Goal: Information Seeking & Learning: Check status

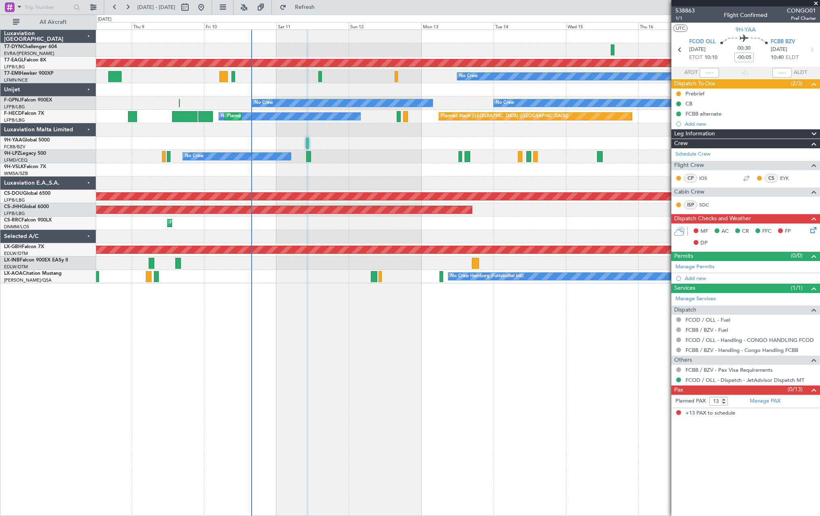
click at [372, 176] on div "Planned Maint Dubai (Al Maktoum Intl) Planned Maint No Crew No Crew No Crew No …" at bounding box center [457, 156] width 723 height 253
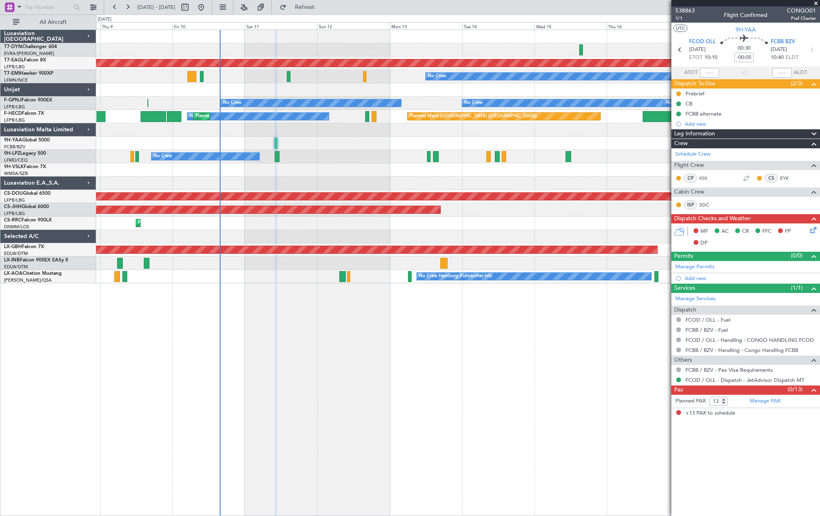
click at [317, 153] on div "No Crew [GEOGRAPHIC_DATA] ([GEOGRAPHIC_DATA])" at bounding box center [457, 156] width 723 height 13
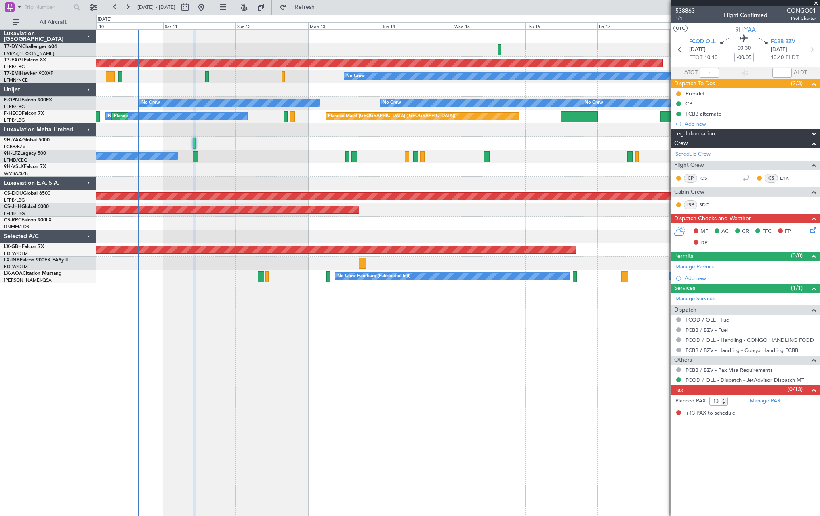
click at [295, 163] on div "Planned Maint Dubai (Al Maktoum Intl) Planned Maint No Crew No Crew No Crew No …" at bounding box center [457, 156] width 723 height 253
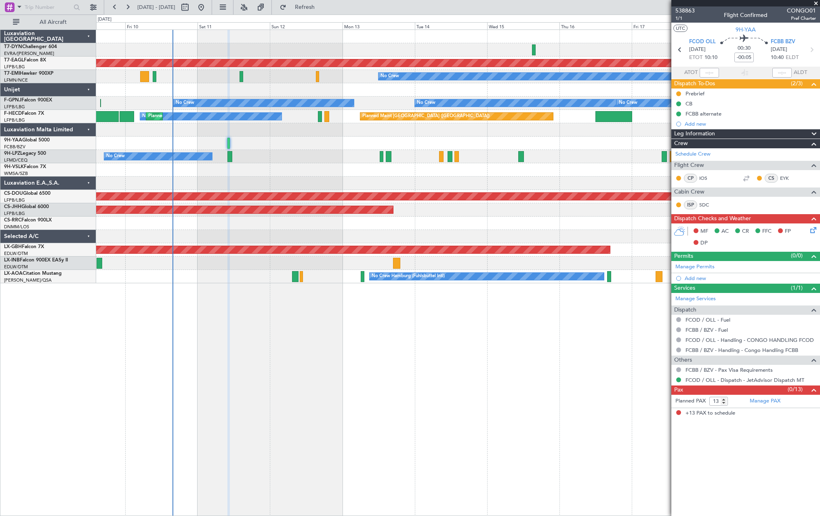
click at [270, 164] on div "Planned Maint Dubai (Al Maktoum Intl) Planned Maint No Crew No Crew No Crew No …" at bounding box center [457, 156] width 723 height 253
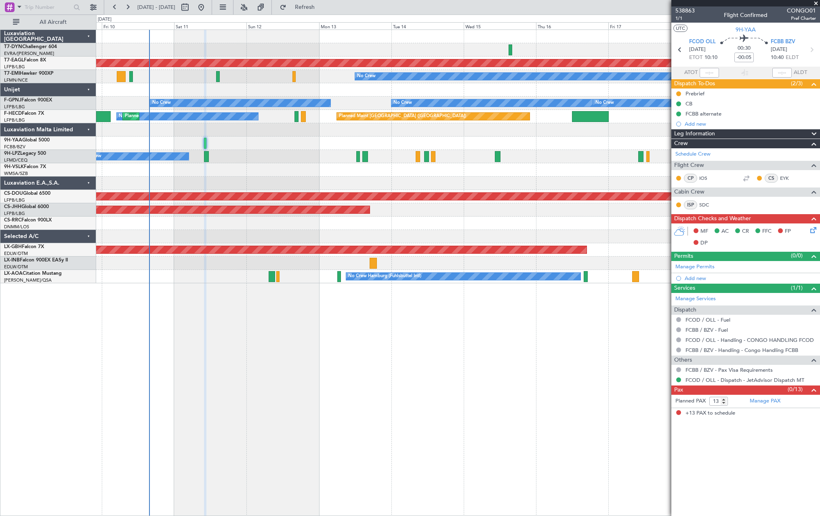
click at [293, 164] on div at bounding box center [457, 169] width 723 height 13
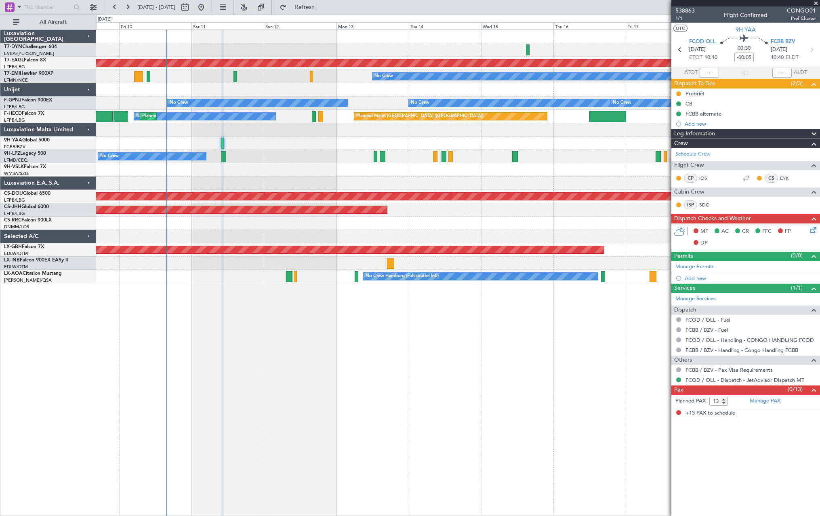
click at [264, 151] on div "No Crew [GEOGRAPHIC_DATA] ([GEOGRAPHIC_DATA])" at bounding box center [457, 156] width 723 height 13
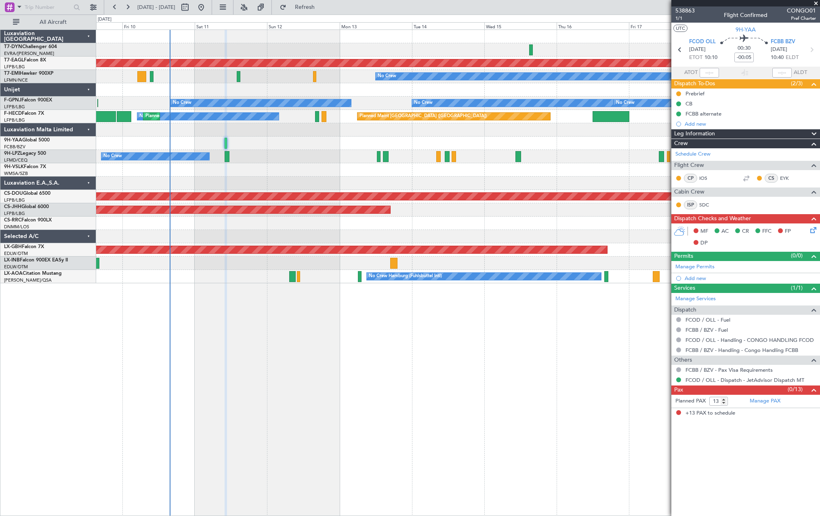
click at [267, 168] on div "Planned Maint Dubai (Al Maktoum Intl) Planned Maint No Crew No Crew No Crew No …" at bounding box center [457, 156] width 723 height 253
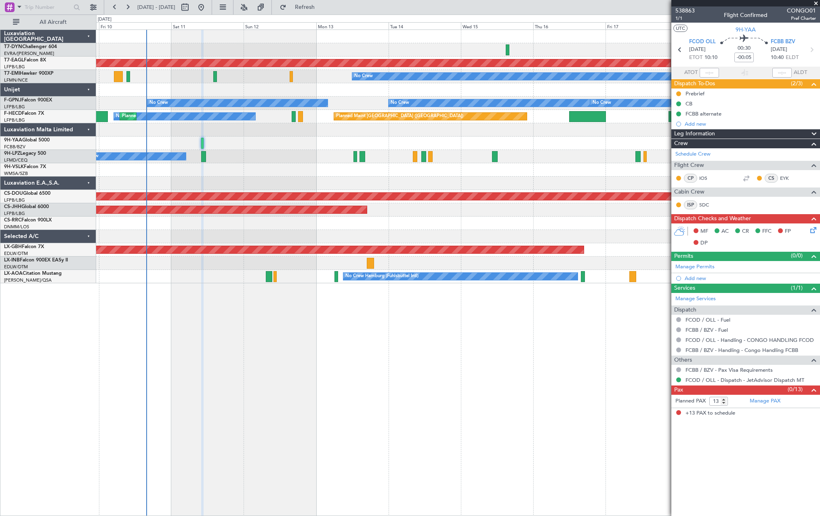
click at [285, 160] on div "No Crew [GEOGRAPHIC_DATA] ([GEOGRAPHIC_DATA])" at bounding box center [457, 156] width 723 height 13
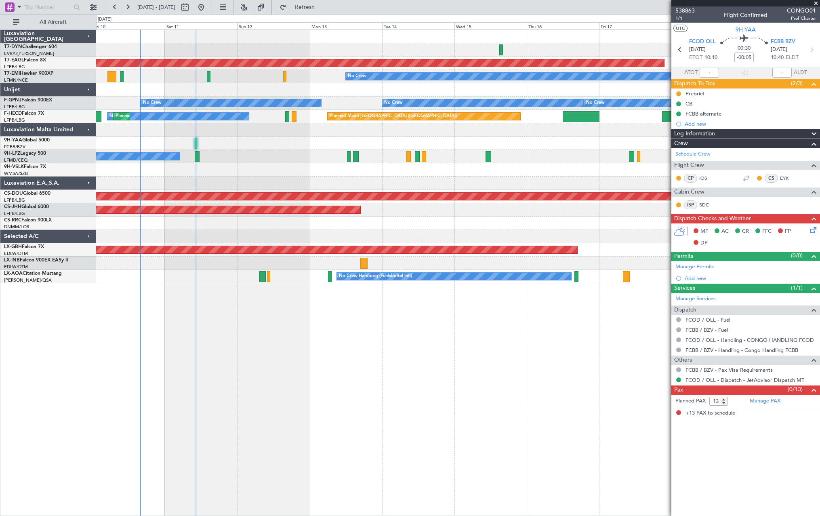
click at [237, 155] on div "No Crew [GEOGRAPHIC_DATA] ([GEOGRAPHIC_DATA])" at bounding box center [457, 156] width 723 height 13
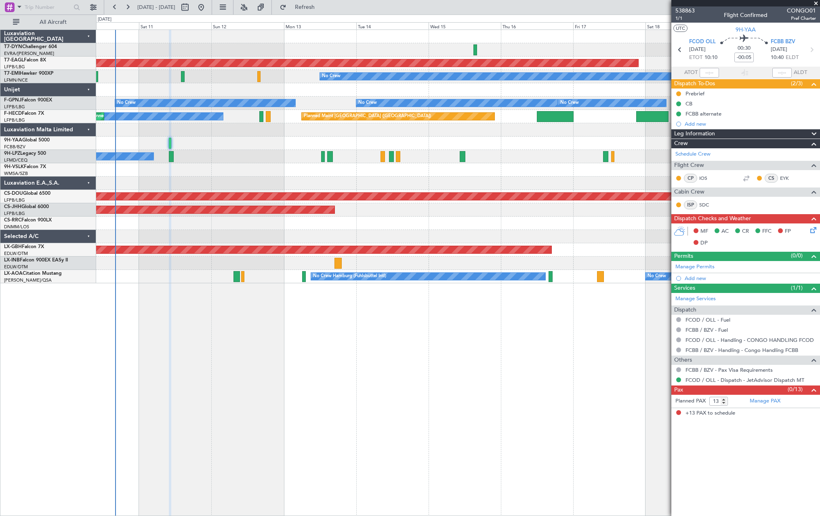
click at [277, 170] on div at bounding box center [457, 169] width 723 height 13
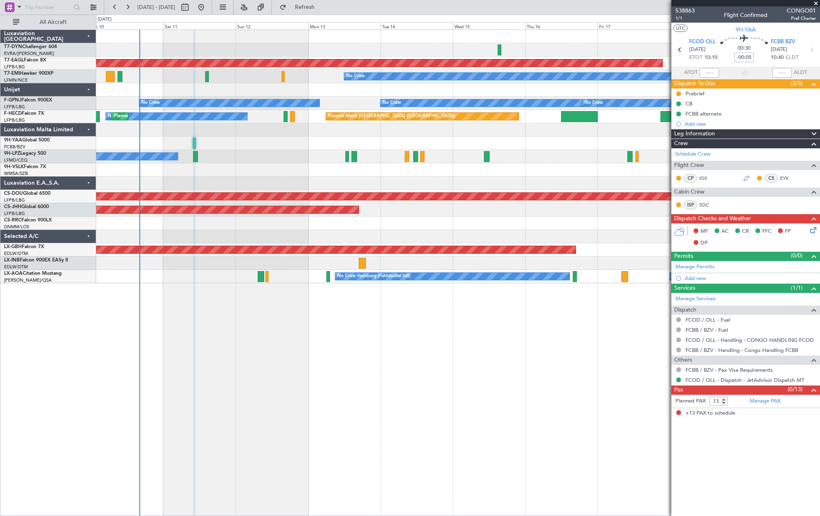
click at [392, 141] on div at bounding box center [457, 143] width 723 height 13
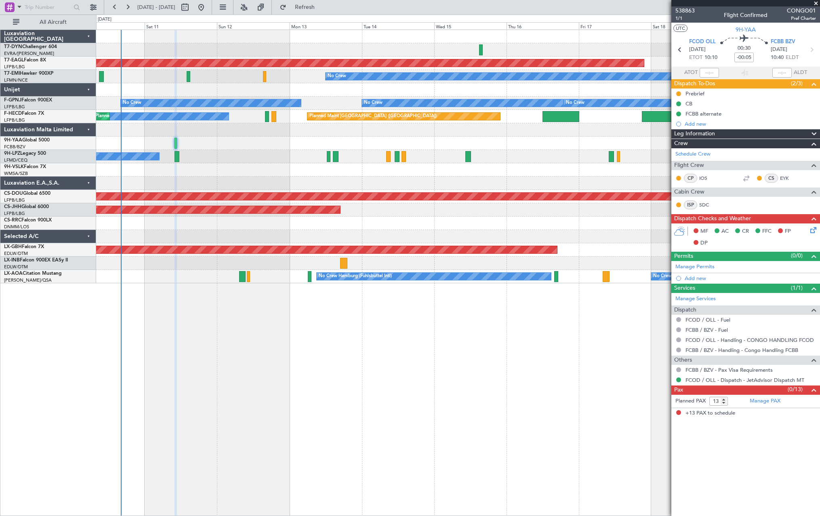
click at [310, 91] on div at bounding box center [457, 89] width 723 height 13
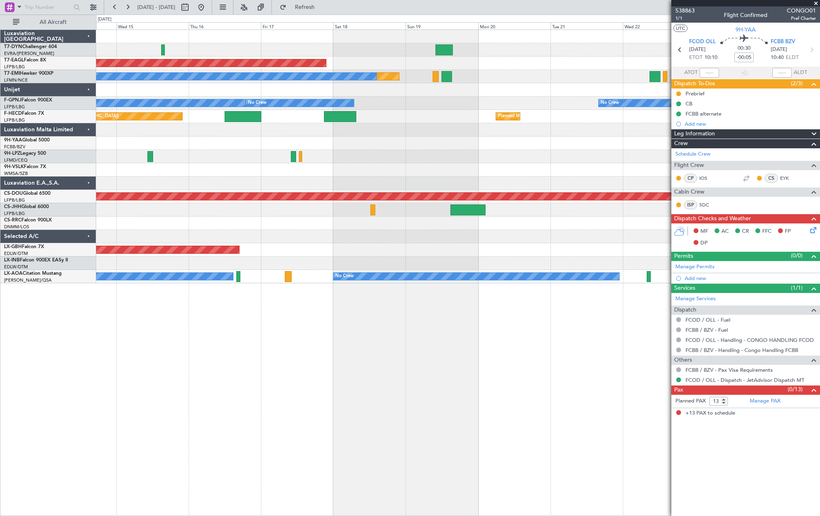
click at [171, 51] on div at bounding box center [457, 49] width 723 height 13
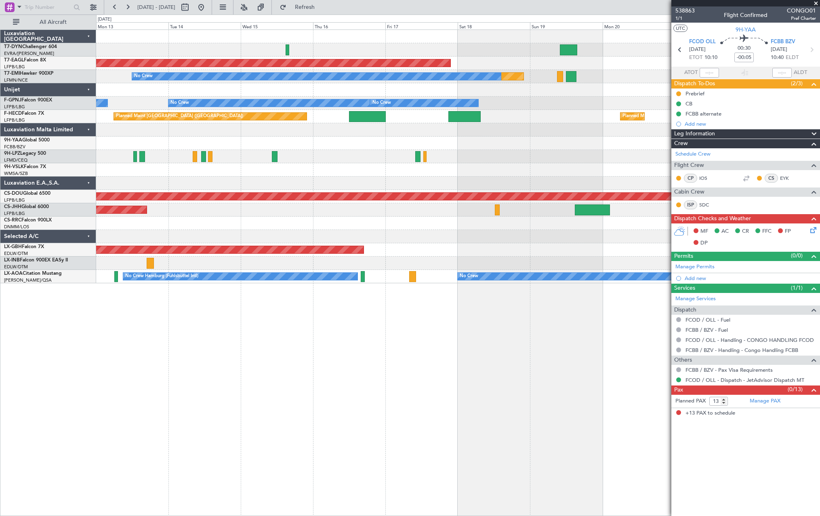
click at [371, 153] on div "Planned Maint Dubai (Al Maktoum Intl) Planned Maint No Crew No Crew No Crew No …" at bounding box center [457, 156] width 723 height 253
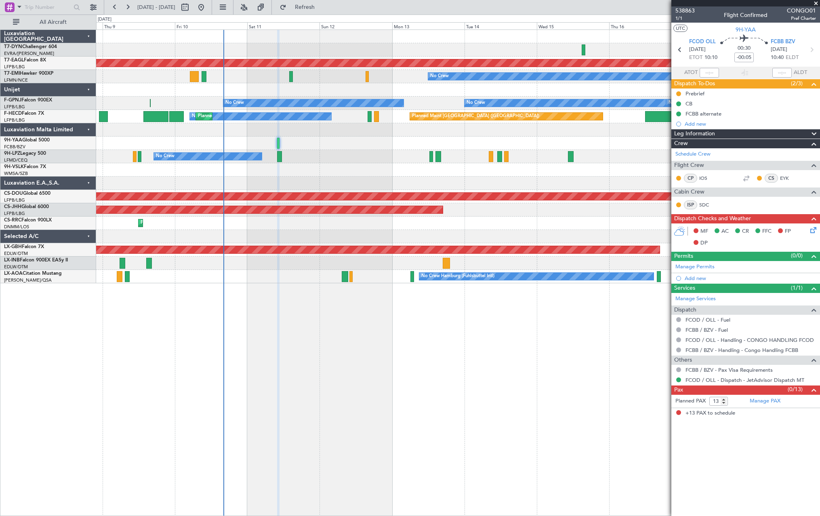
click at [417, 144] on div at bounding box center [457, 143] width 723 height 13
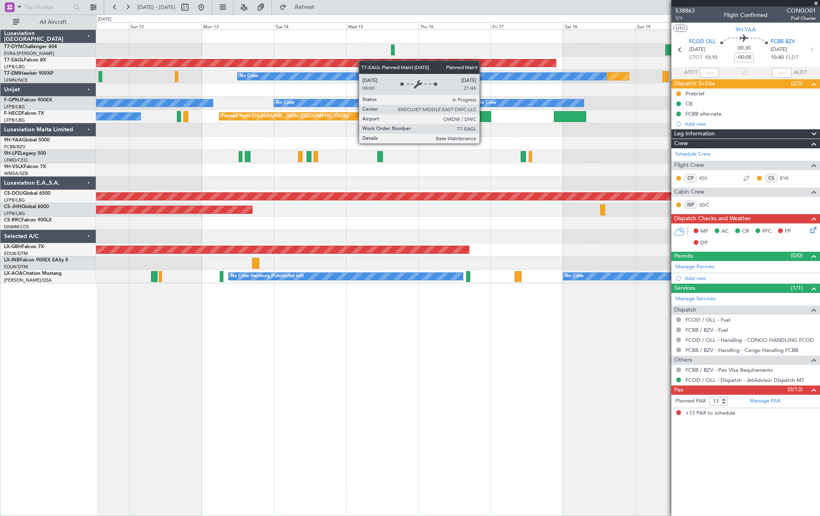
click at [321, 63] on div "Planned Maint Dubai (Al Maktoum Intl) Planned Maint No Crew No Crew No Crew No …" at bounding box center [457, 156] width 723 height 253
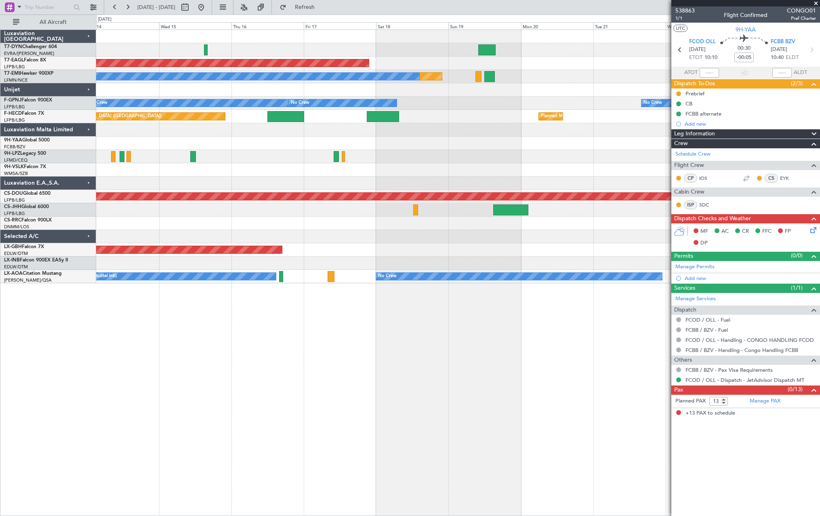
click at [326, 50] on div at bounding box center [457, 49] width 723 height 13
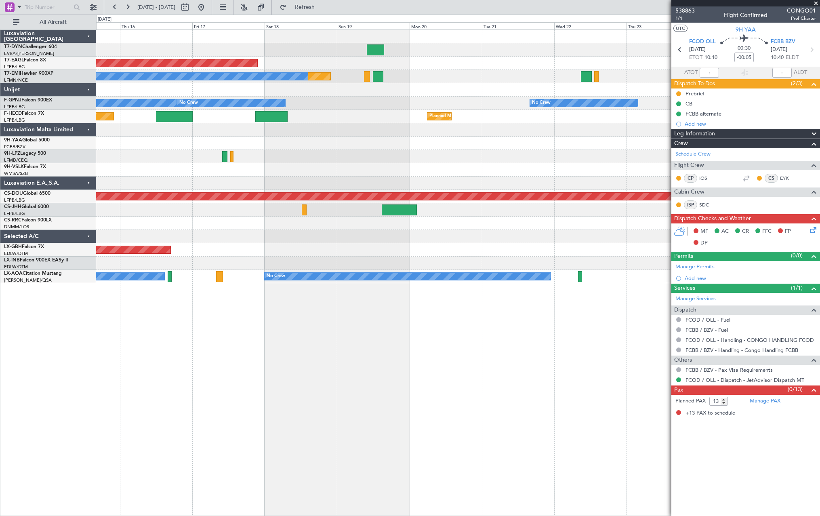
click at [433, 60] on div "Planned Maint Dubai (Al Maktoum Intl)" at bounding box center [457, 63] width 723 height 13
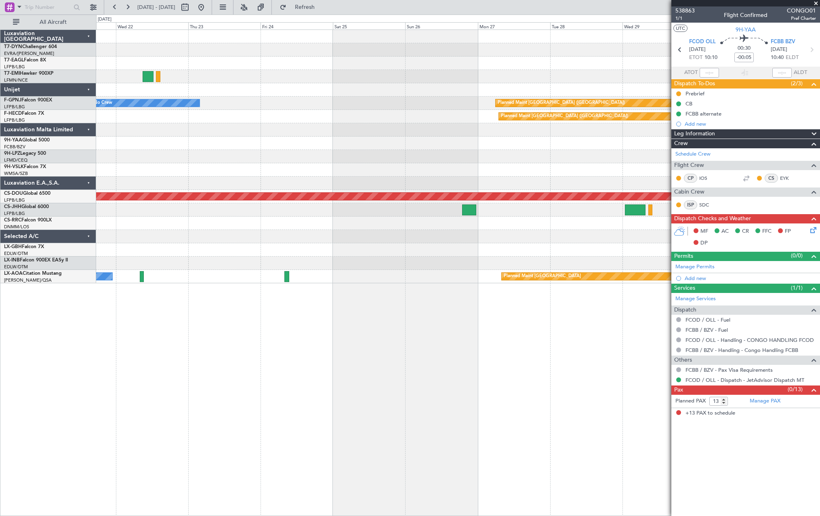
click at [143, 59] on div "No Crew Planned Maint [GEOGRAPHIC_DATA] ([GEOGRAPHIC_DATA]) Planned Maint [GEOG…" at bounding box center [457, 156] width 723 height 253
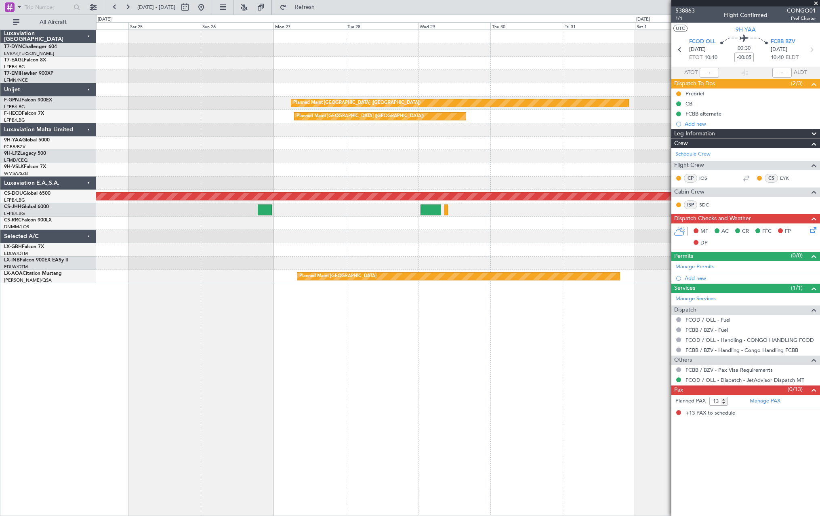
click at [109, 67] on div at bounding box center [457, 63] width 723 height 13
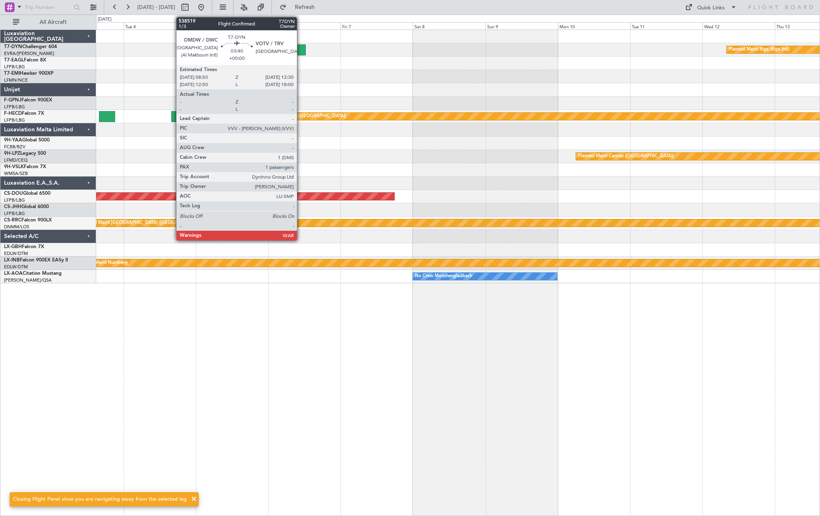
click at [301, 47] on div at bounding box center [299, 49] width 11 height 11
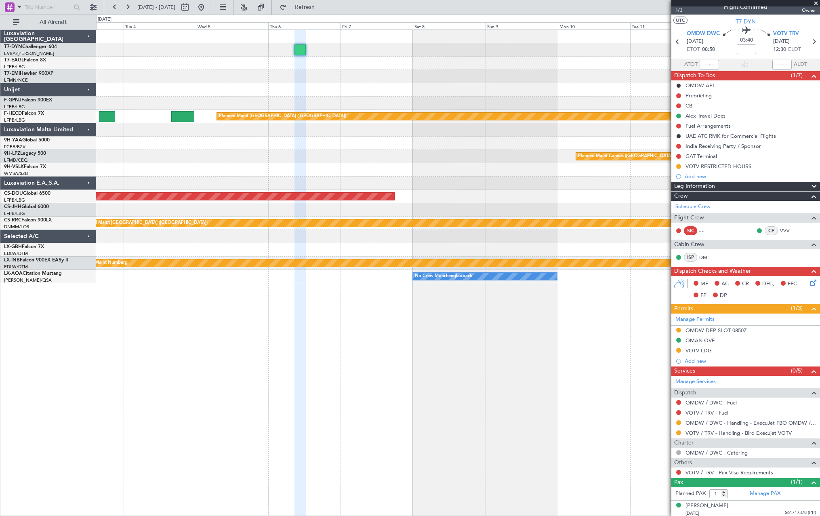
scroll to position [11, 0]
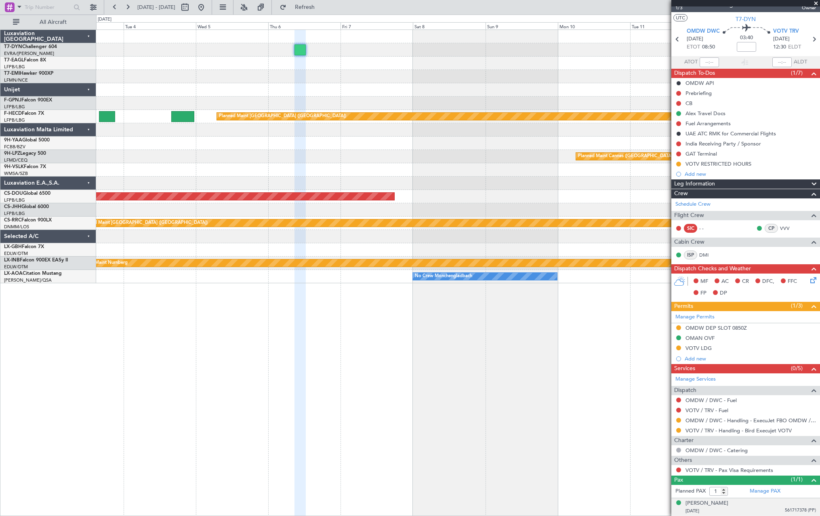
click at [766, 504] on div "[PERSON_NAME] [DATE] 561717378 (PP)" at bounding box center [751, 507] width 130 height 16
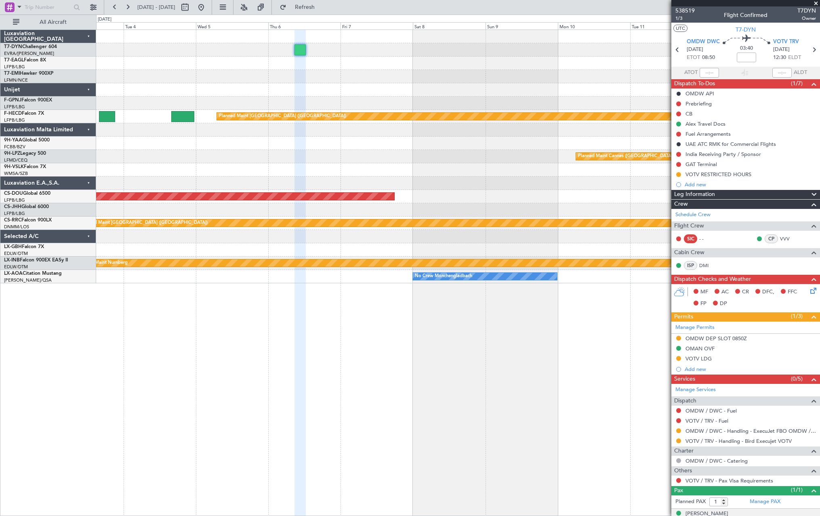
click at [530, 67] on div "Planned Maint Riga (Riga Intl) Planned Maint [GEOGRAPHIC_DATA] ([GEOGRAPHIC_DAT…" at bounding box center [457, 156] width 723 height 253
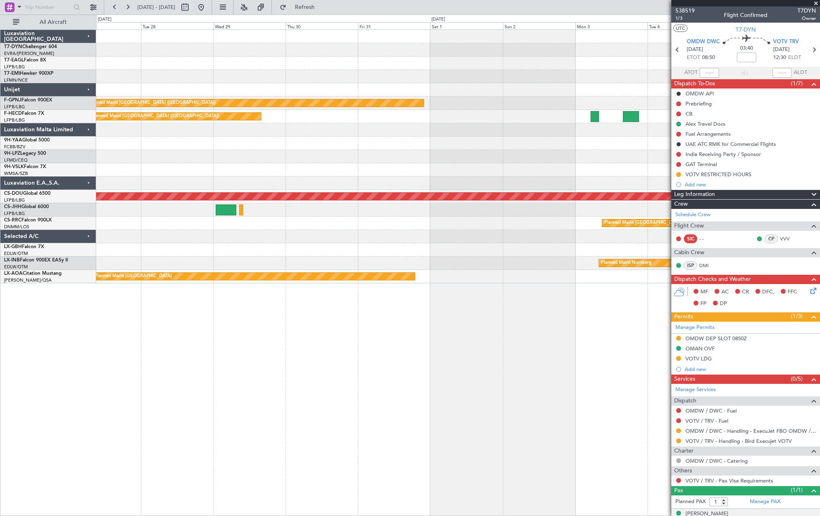
click at [573, 57] on div "Planned Maint [GEOGRAPHIC_DATA] ([GEOGRAPHIC_DATA]) Planned Maint [GEOGRAPHIC_D…" at bounding box center [457, 156] width 723 height 253
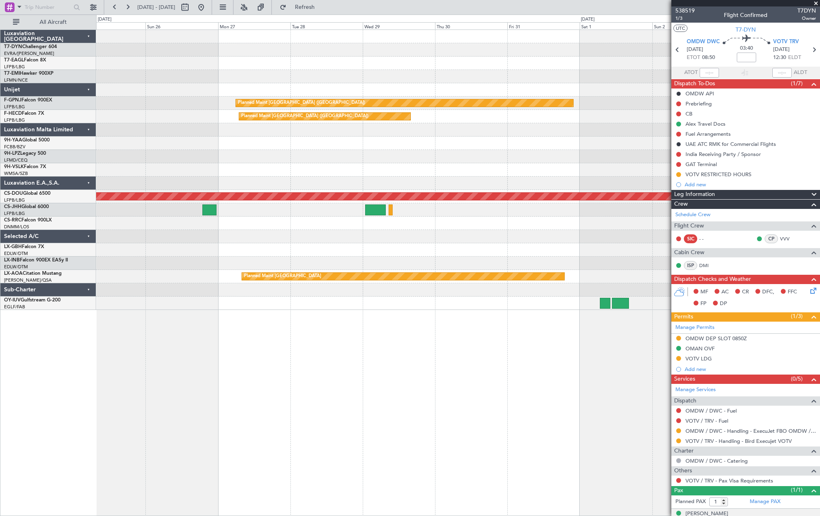
click at [559, 90] on div "Planned Maint [GEOGRAPHIC_DATA] ([GEOGRAPHIC_DATA]) No Crew Planned Maint [GEOG…" at bounding box center [457, 170] width 723 height 280
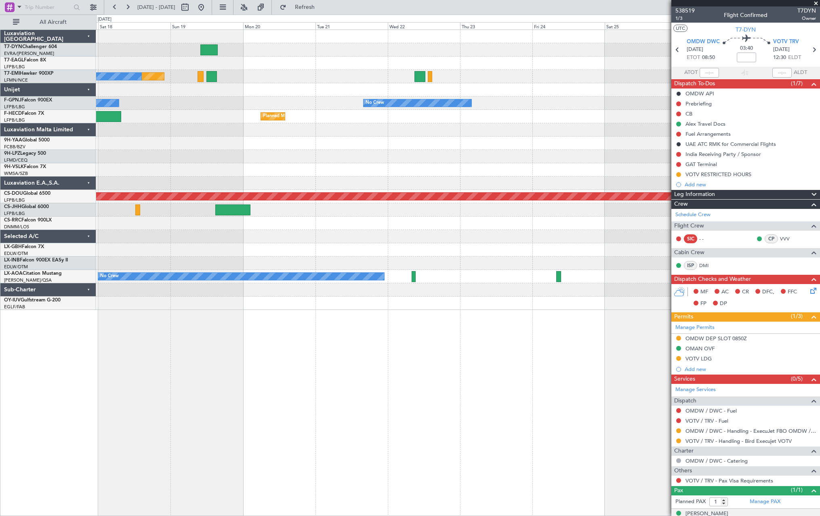
click at [540, 95] on div "Planned Maint Dubai (Al Maktoum Intl) Planned Maint No Crew Planned Maint [GEOG…" at bounding box center [457, 170] width 723 height 280
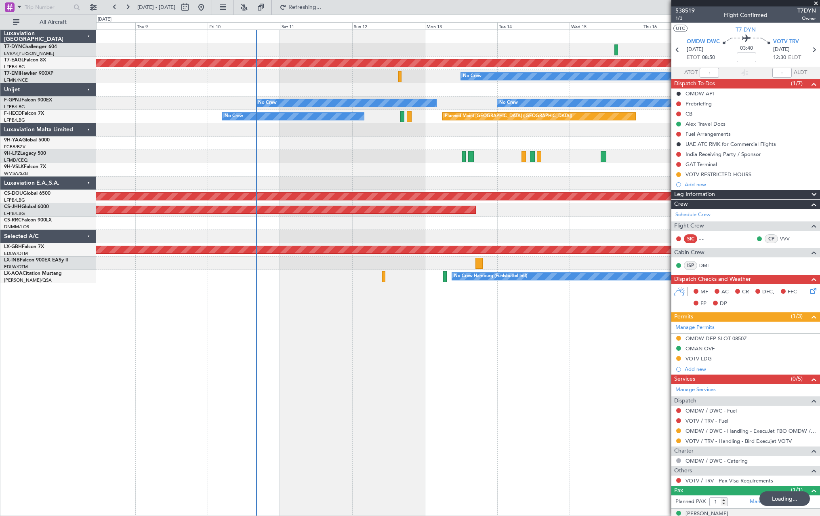
click at [573, 149] on div at bounding box center [457, 143] width 723 height 13
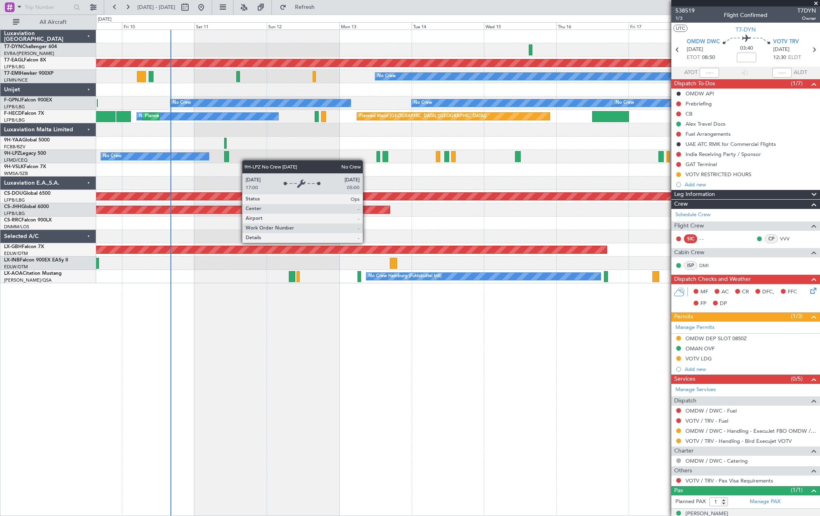
click at [226, 158] on div "No Crew [GEOGRAPHIC_DATA] ([GEOGRAPHIC_DATA])" at bounding box center [457, 156] width 723 height 13
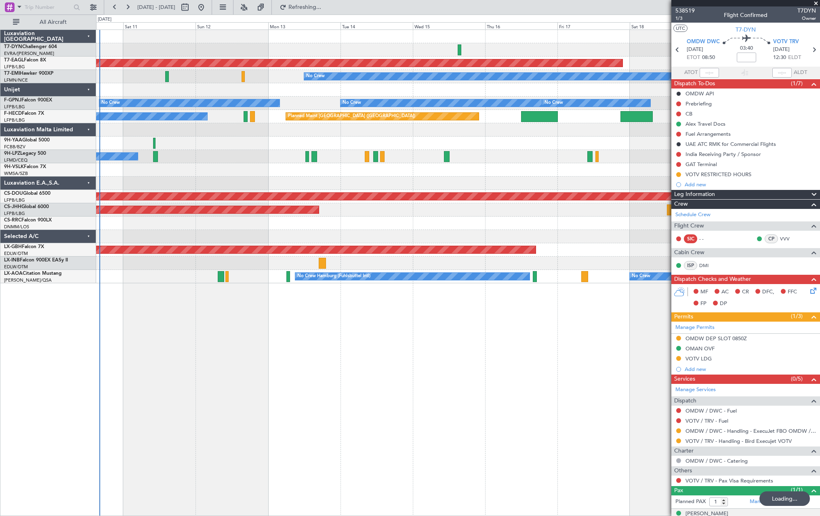
click at [254, 158] on div "No Crew" at bounding box center [457, 156] width 723 height 13
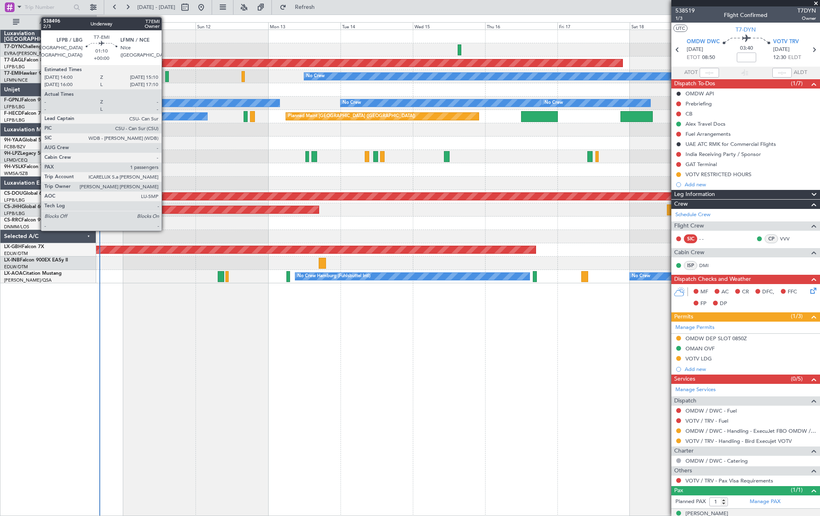
click at [165, 78] on div at bounding box center [167, 76] width 4 height 11
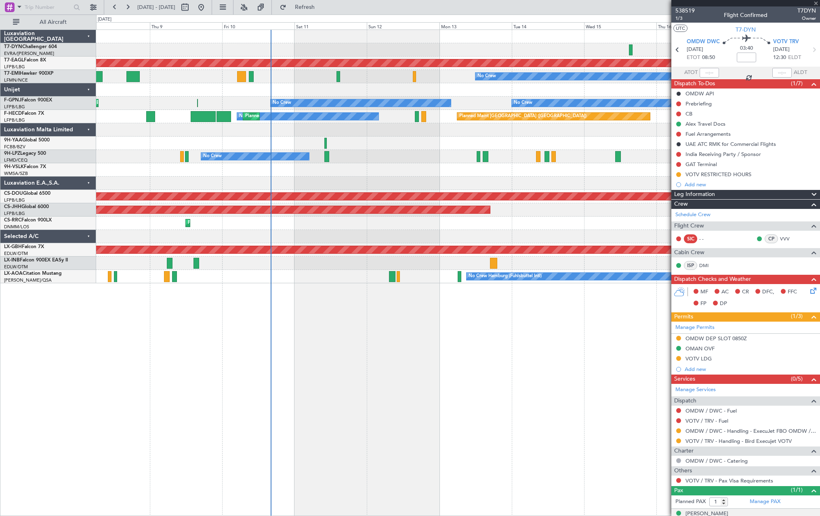
click at [345, 81] on div "Planned Maint Dubai (Al Maktoum Intl) Planned Maint No Crew No Crew No Crew No …" at bounding box center [457, 156] width 723 height 253
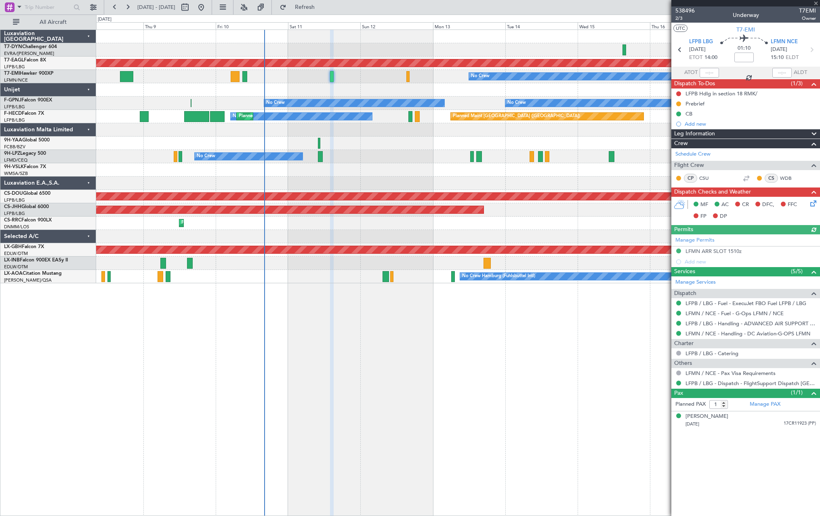
click at [265, 89] on div at bounding box center [457, 89] width 723 height 13
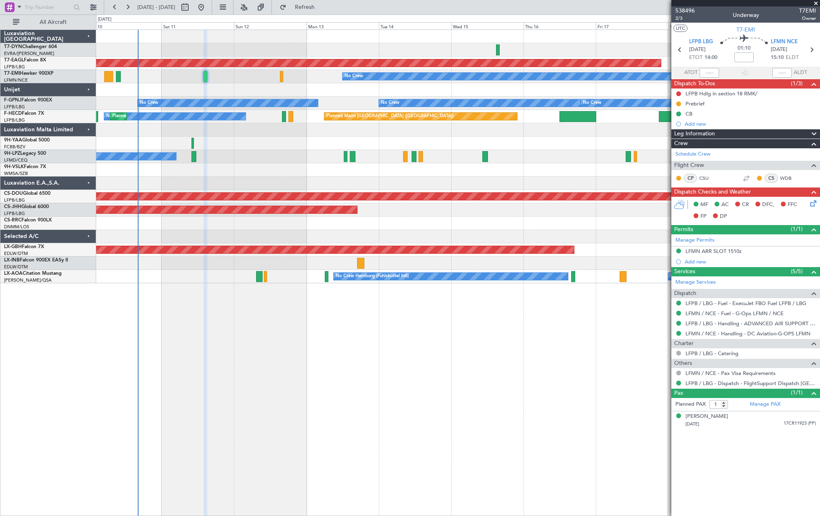
click at [269, 80] on div "Planned Maint Dubai (Al Maktoum Intl) Planned Maint No Crew No Crew No Crew No …" at bounding box center [457, 156] width 723 height 253
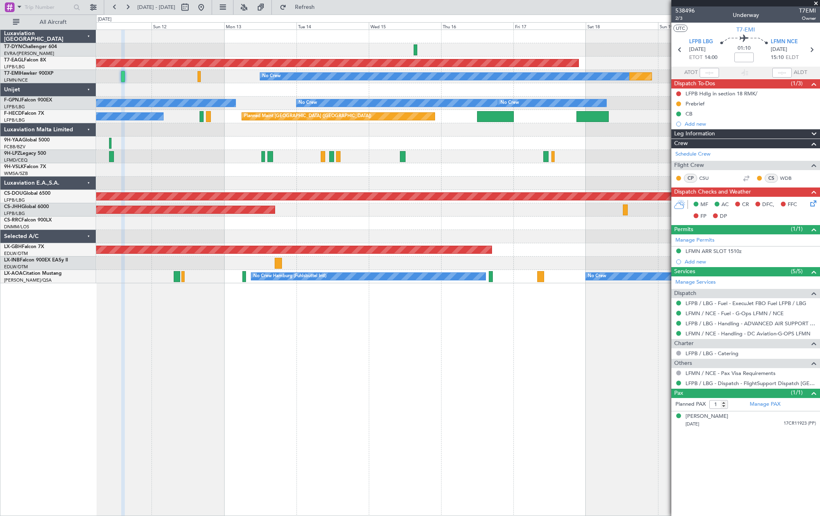
click at [203, 144] on div at bounding box center [457, 143] width 723 height 13
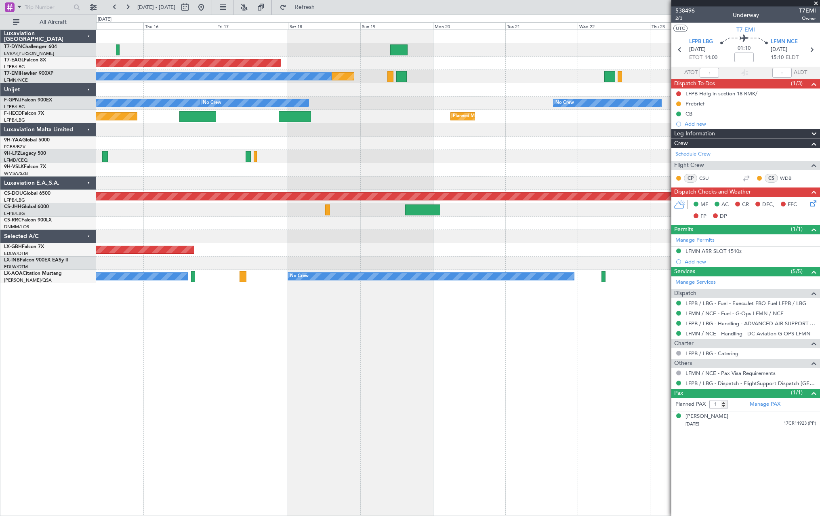
click at [225, 160] on div "Planned Maint Dubai (Al Maktoum Intl) Planned Maint No Crew No Crew No Crew No …" at bounding box center [457, 156] width 723 height 253
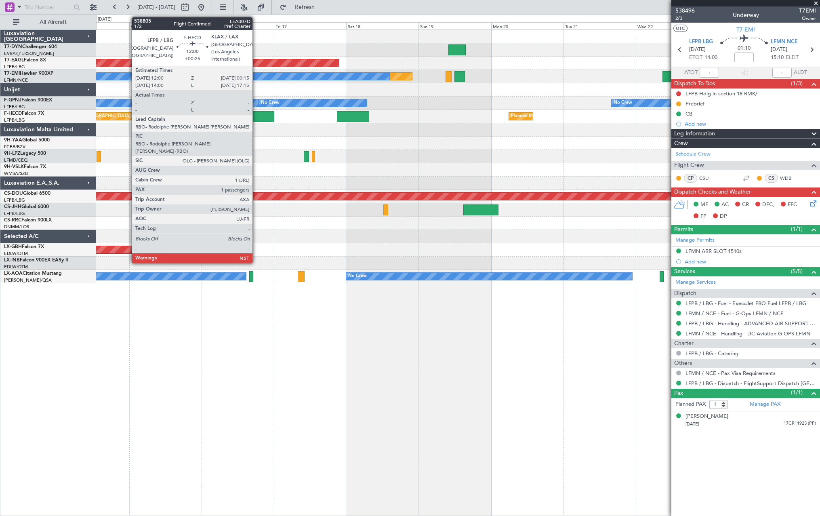
click at [256, 117] on div at bounding box center [256, 116] width 37 height 11
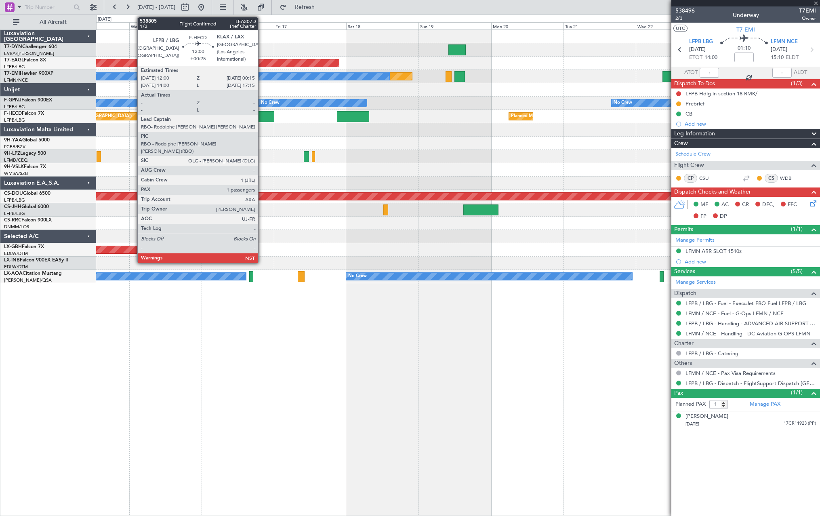
type input "+00:25"
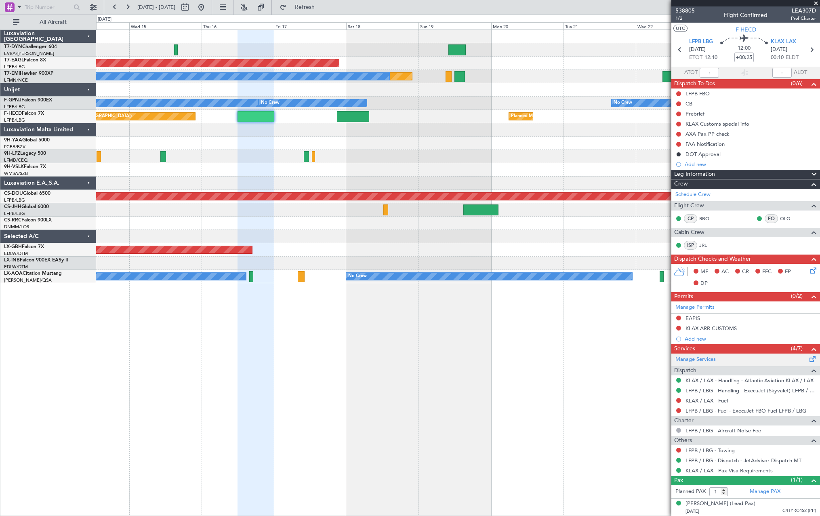
scroll to position [0, 0]
click at [754, 508] on div "[DATE] C4TYRC452 (PP)" at bounding box center [751, 511] width 130 height 8
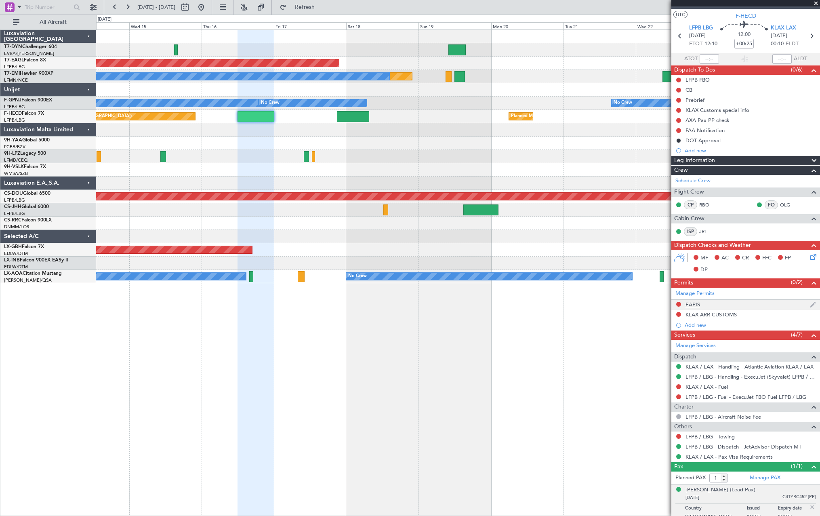
scroll to position [20, 0]
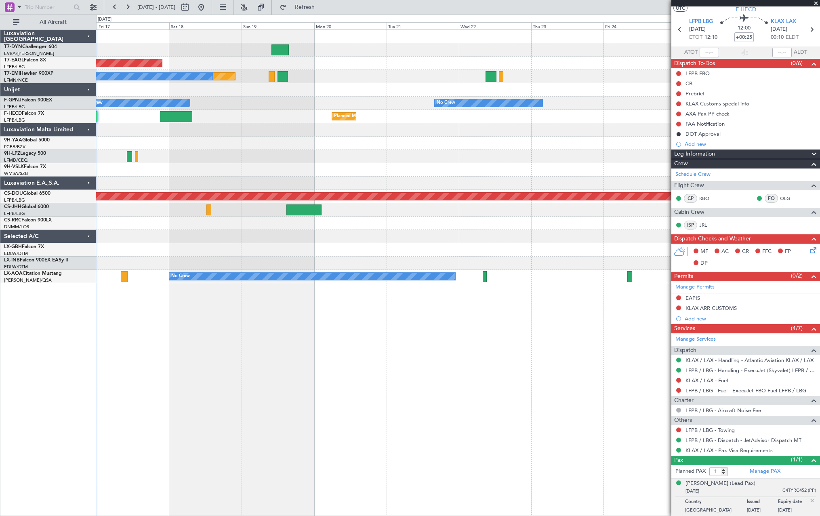
click at [306, 128] on div "Planned Maint Dubai (Al Maktoum Intl) Planned Maint No Crew No Crew No Crew Pla…" at bounding box center [457, 156] width 723 height 253
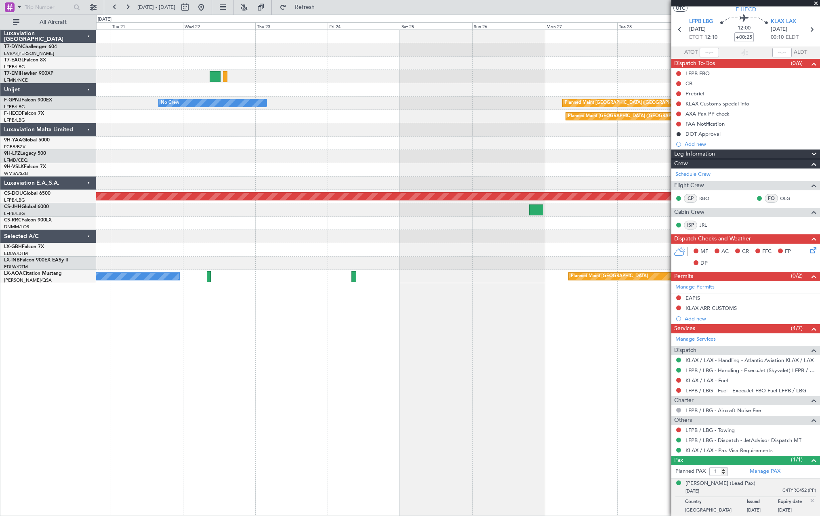
click at [214, 130] on div at bounding box center [457, 129] width 723 height 13
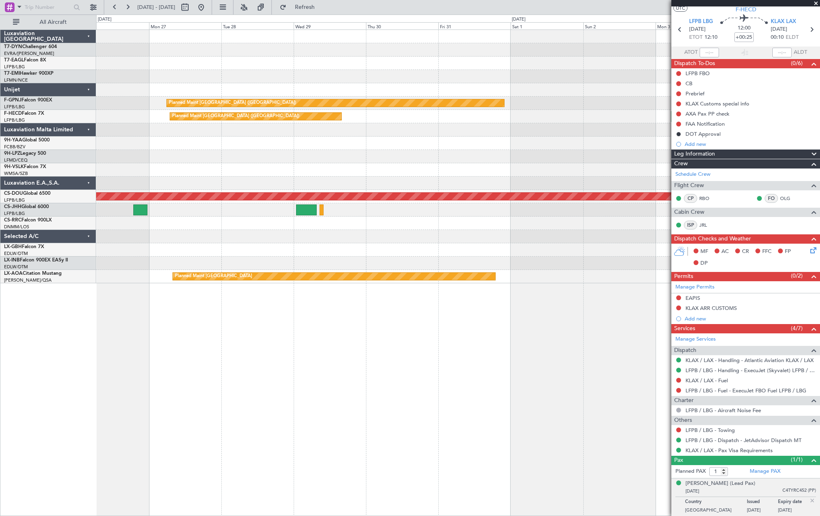
click at [154, 170] on div at bounding box center [457, 169] width 723 height 13
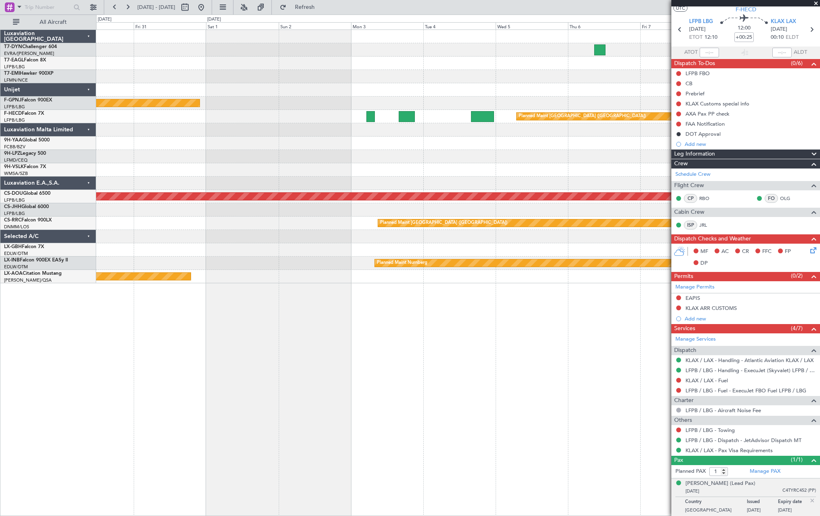
click at [220, 169] on div "Planned Maint [GEOGRAPHIC_DATA] ([GEOGRAPHIC_DATA]) Planned Maint [GEOGRAPHIC_D…" at bounding box center [457, 156] width 723 height 253
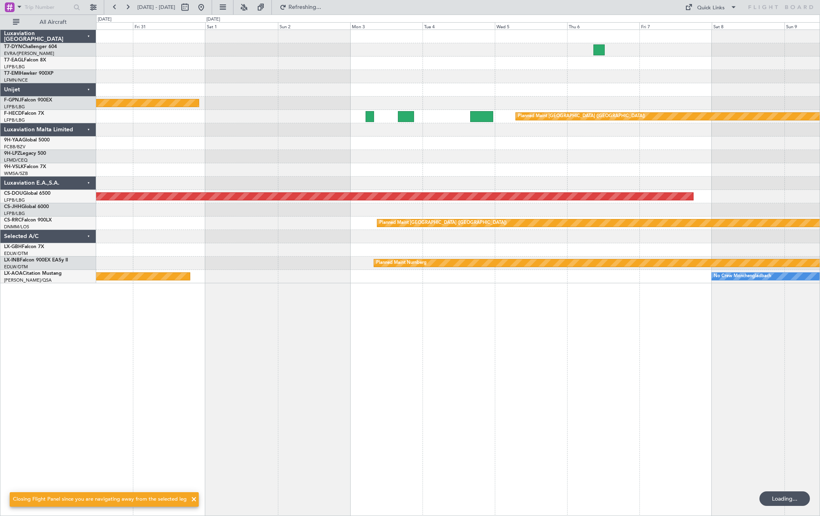
scroll to position [0, 0]
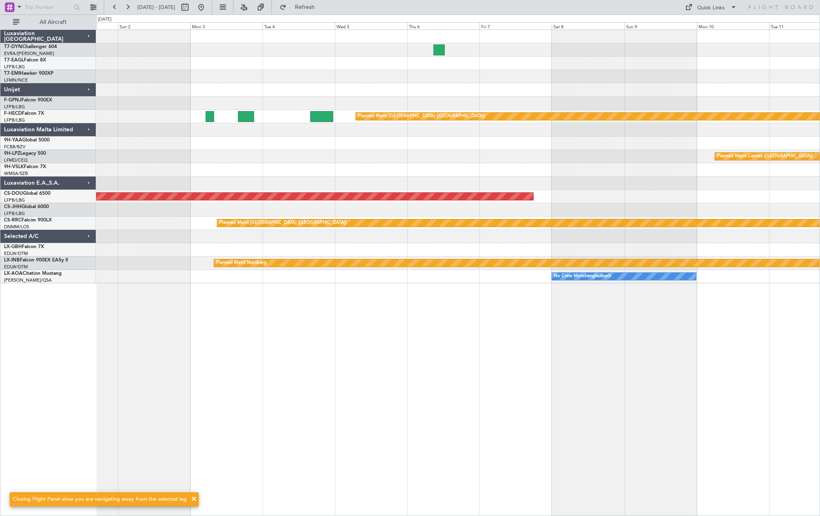
click at [515, 163] on div at bounding box center [457, 169] width 723 height 13
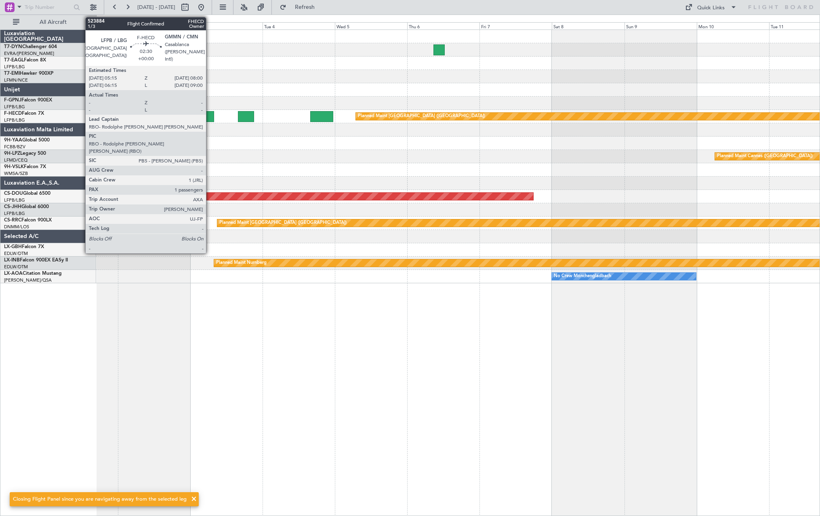
click at [210, 118] on div at bounding box center [210, 116] width 8 height 11
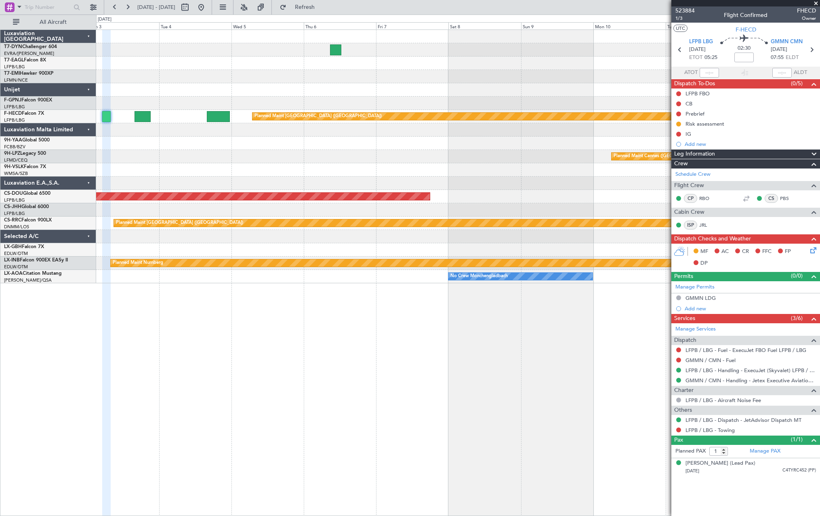
click at [250, 157] on div "Planned Maint Cannes ([GEOGRAPHIC_DATA])" at bounding box center [457, 156] width 723 height 13
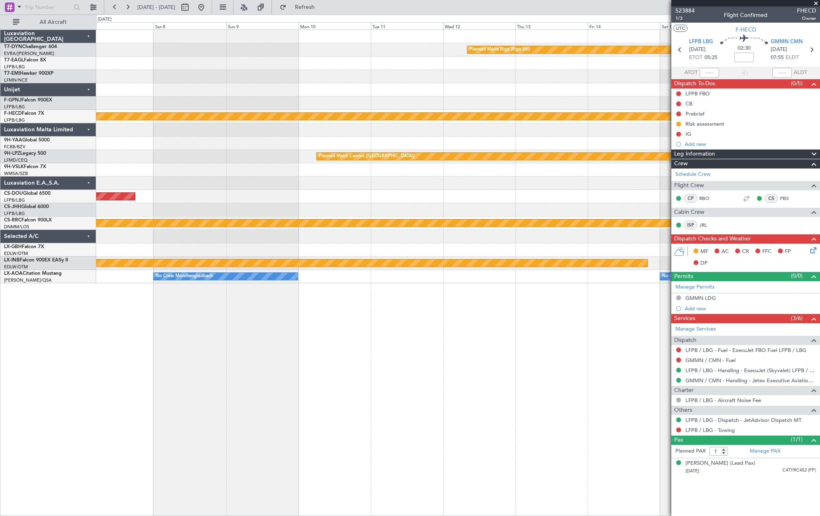
click at [219, 166] on div at bounding box center [457, 169] width 723 height 13
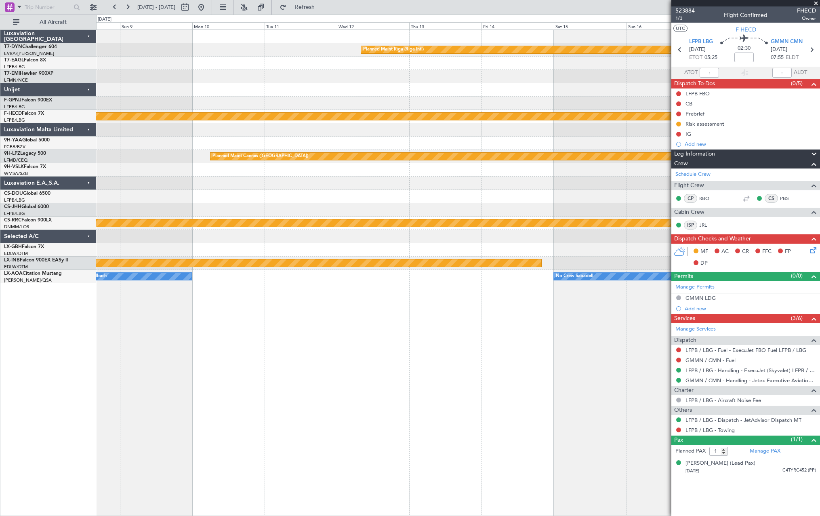
click at [275, 133] on div "Planned Maint Riga (Riga Intl) Planned Maint [GEOGRAPHIC_DATA] ([GEOGRAPHIC_DAT…" at bounding box center [457, 156] width 723 height 253
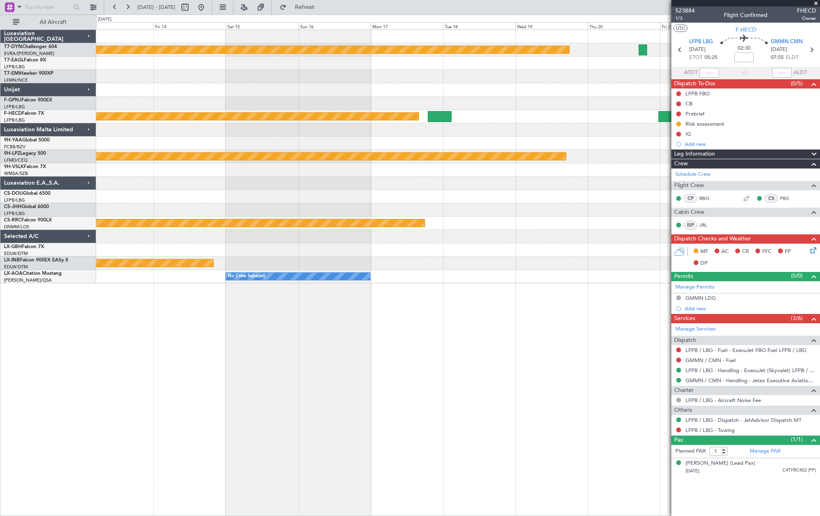
click at [278, 137] on div "Planned Maint Riga (Riga Intl) Planned Maint [GEOGRAPHIC_DATA] ([GEOGRAPHIC_DAT…" at bounding box center [457, 156] width 723 height 253
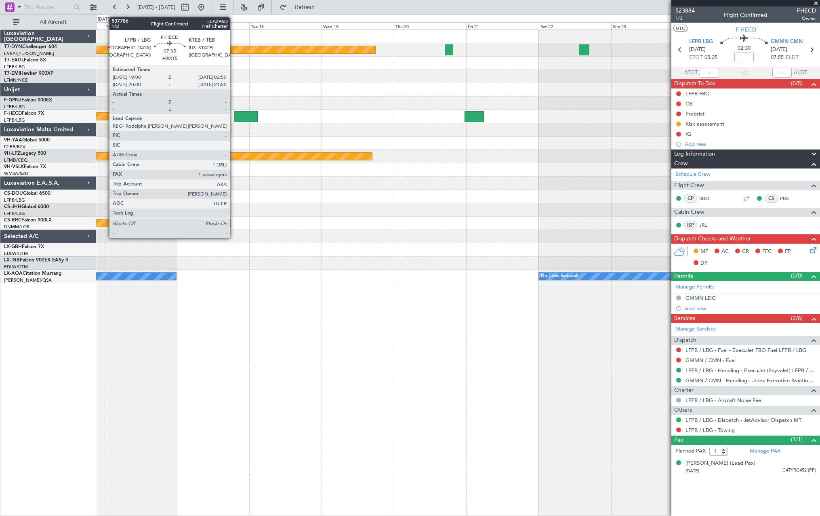
click at [234, 118] on div at bounding box center [246, 116] width 24 height 11
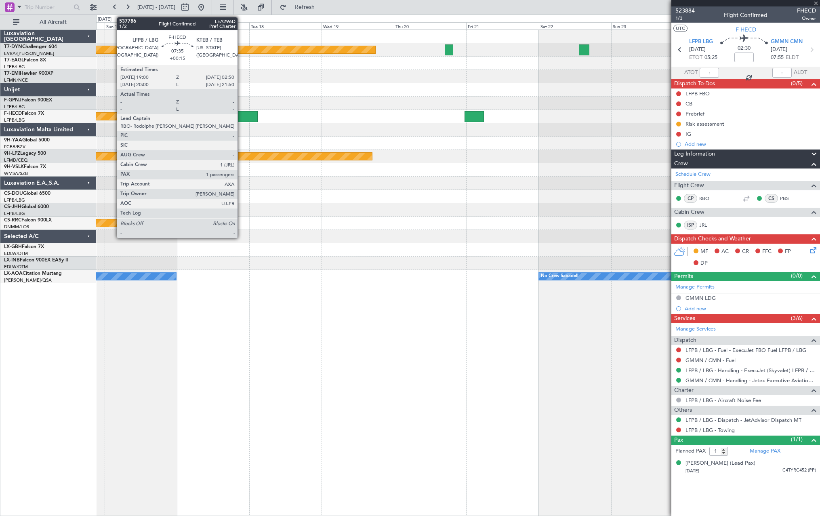
type input "+00:15"
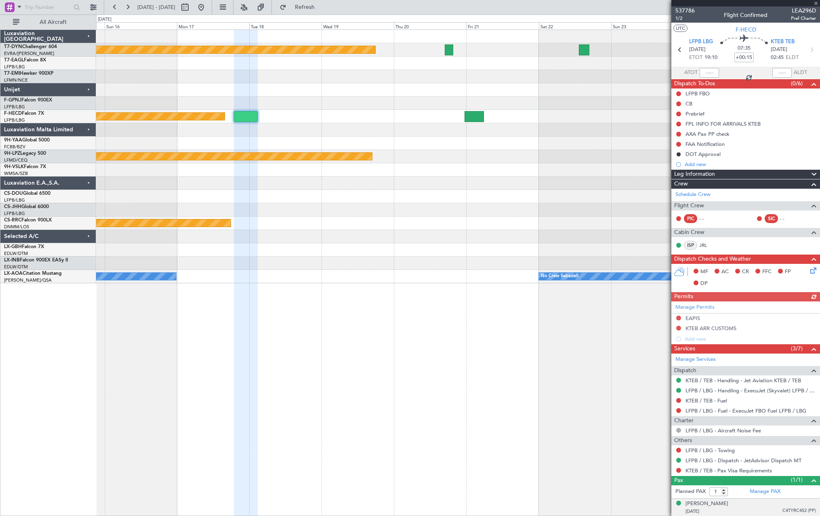
scroll to position [0, 0]
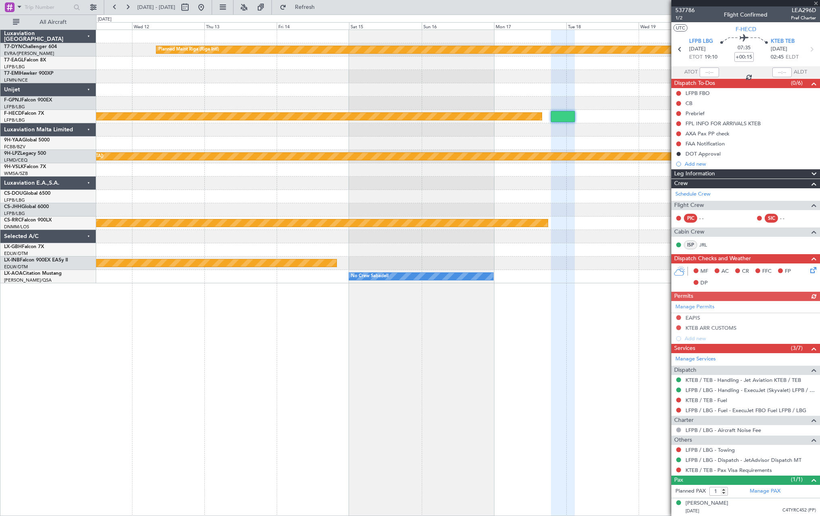
click at [568, 150] on div "Planned Maint Riga (Riga Intl) Planned Maint [GEOGRAPHIC_DATA] ([GEOGRAPHIC_DAT…" at bounding box center [457, 156] width 723 height 253
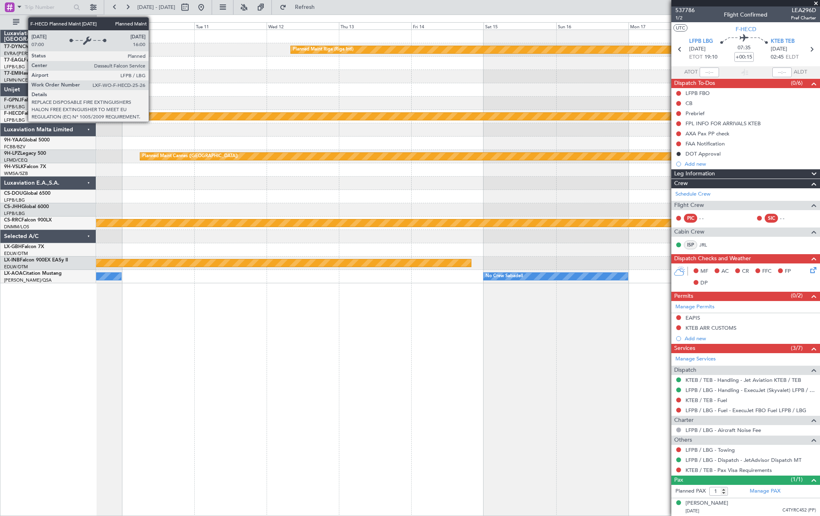
click at [553, 114] on div "Planned Maint [GEOGRAPHIC_DATA] ([GEOGRAPHIC_DATA])" at bounding box center [228, 116] width 895 height 7
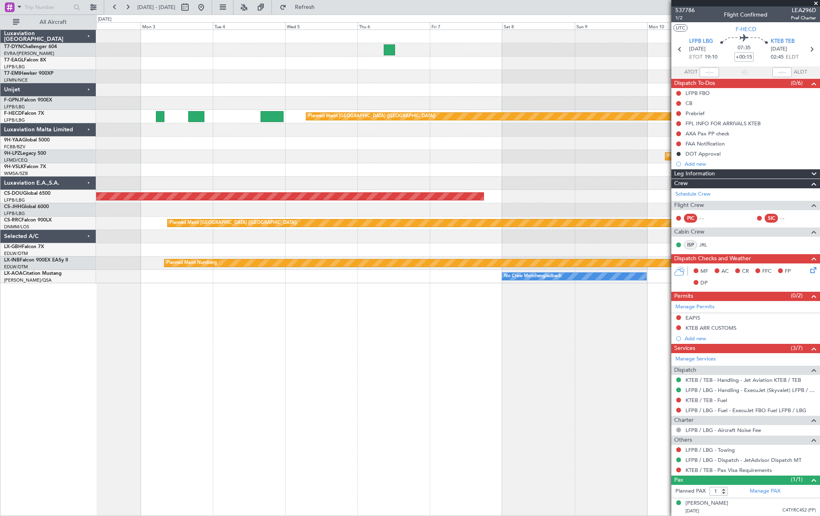
click at [638, 139] on div at bounding box center [457, 143] width 723 height 13
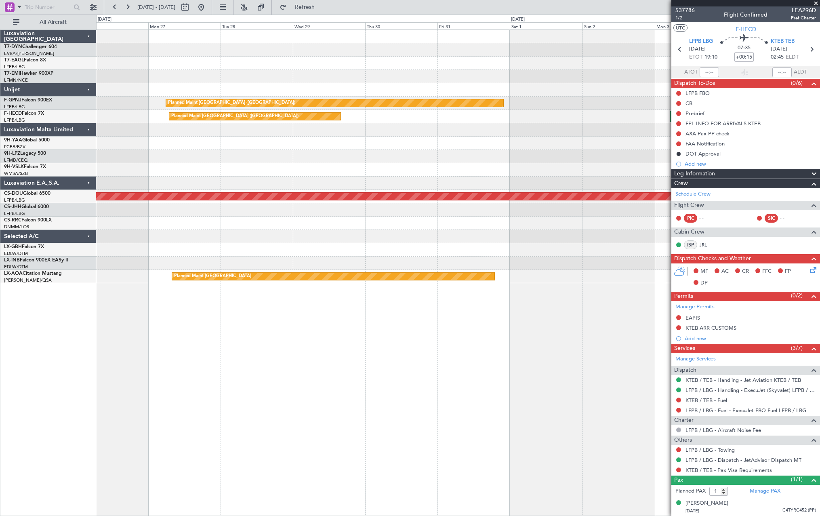
click at [587, 165] on div at bounding box center [457, 169] width 723 height 13
click at [607, 146] on div "Planned Maint [GEOGRAPHIC_DATA] ([GEOGRAPHIC_DATA]) Planned Maint [GEOGRAPHIC_D…" at bounding box center [457, 156] width 723 height 253
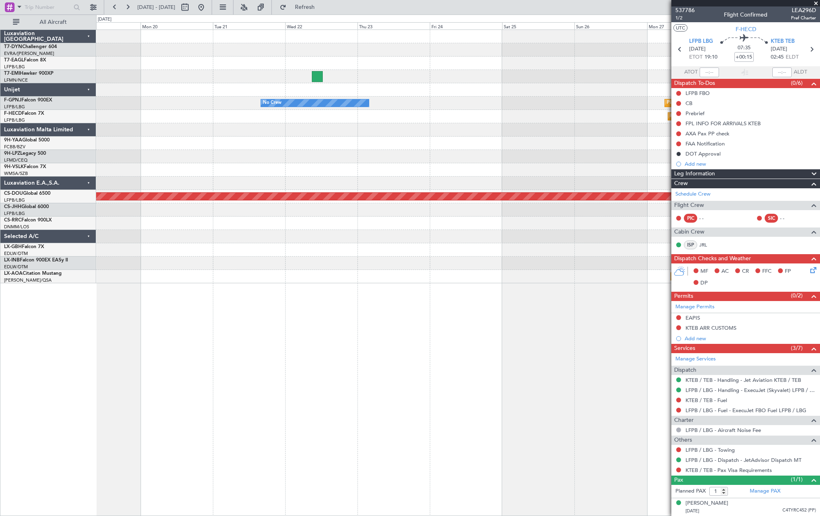
click at [603, 151] on div "Planned Maint Dubai (Al Maktoum Intl) No Crew Planned Maint Planned Maint [GEOG…" at bounding box center [457, 156] width 723 height 253
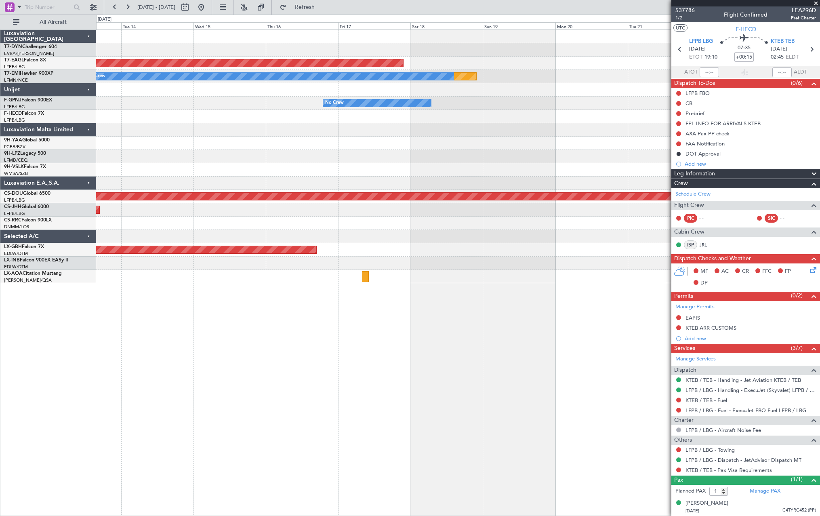
click at [597, 161] on div at bounding box center [457, 156] width 723 height 13
click at [634, 144] on div "Planned Maint Dubai (Al Maktoum Intl) Planned Maint No Crew No Crew No Crew No …" at bounding box center [457, 156] width 723 height 253
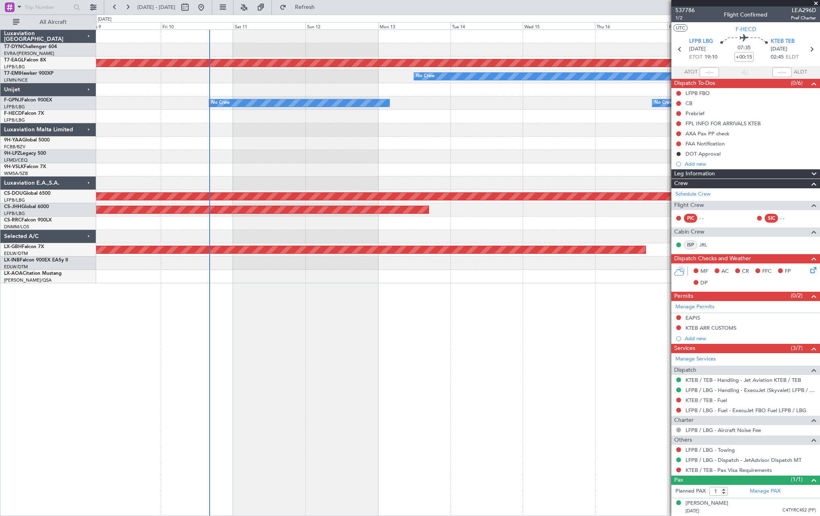
click at [252, 164] on div "Planned Maint Dubai (Al Maktoum Intl) Planned Maint No Crew No Crew No Crew [GE…" at bounding box center [457, 156] width 723 height 253
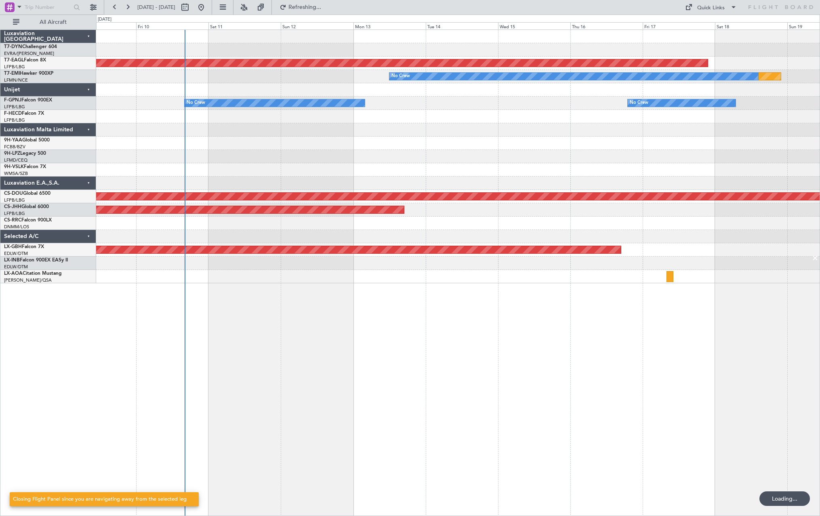
scroll to position [0, 0]
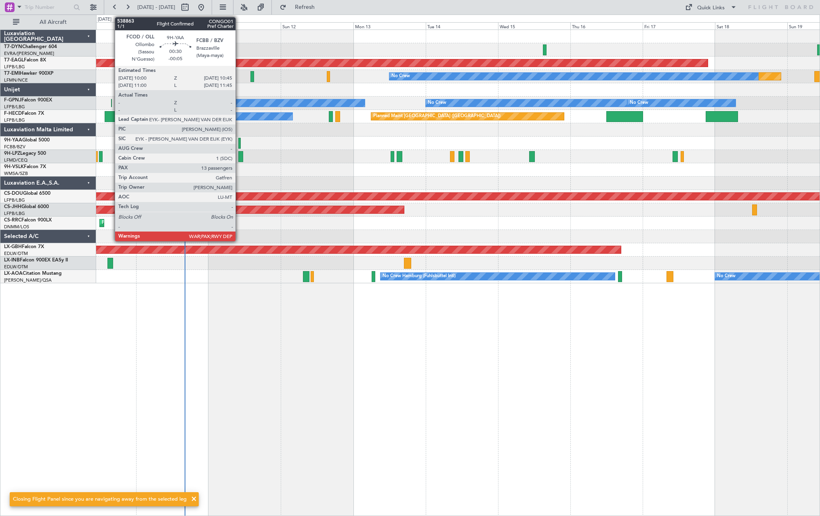
click at [239, 141] on div at bounding box center [239, 143] width 2 height 11
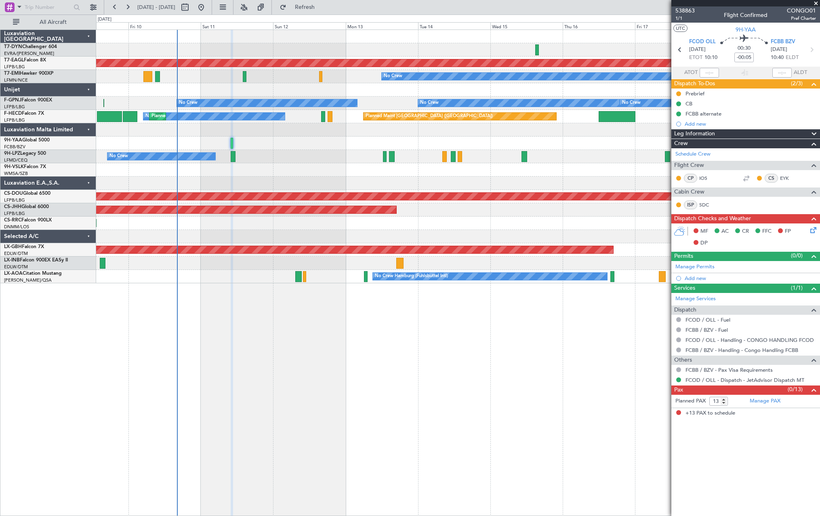
click at [286, 164] on div at bounding box center [457, 169] width 723 height 13
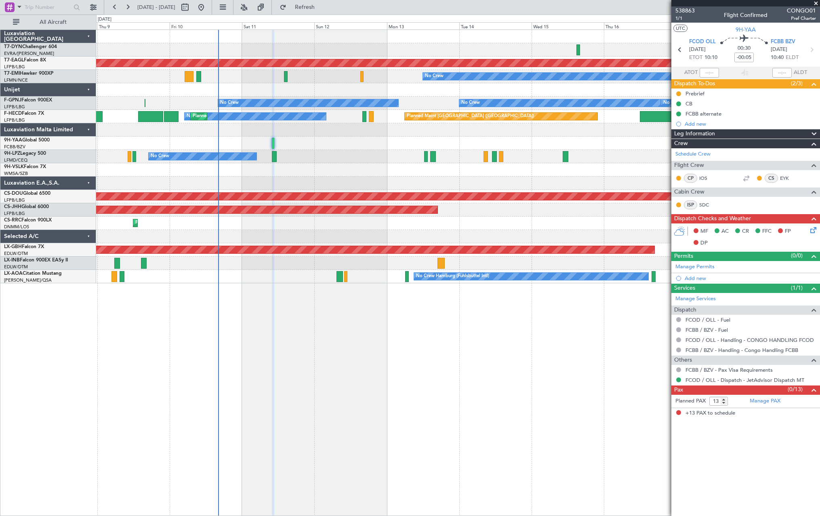
click at [347, 173] on div at bounding box center [457, 169] width 723 height 13
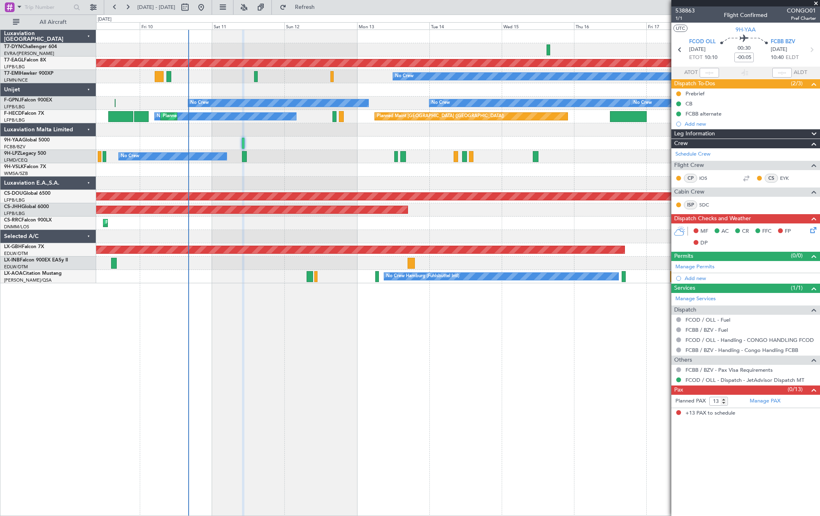
click at [268, 163] on div "Planned Maint Dubai (Al Maktoum Intl) Planned Maint No Crew No Crew No Crew No …" at bounding box center [457, 156] width 723 height 253
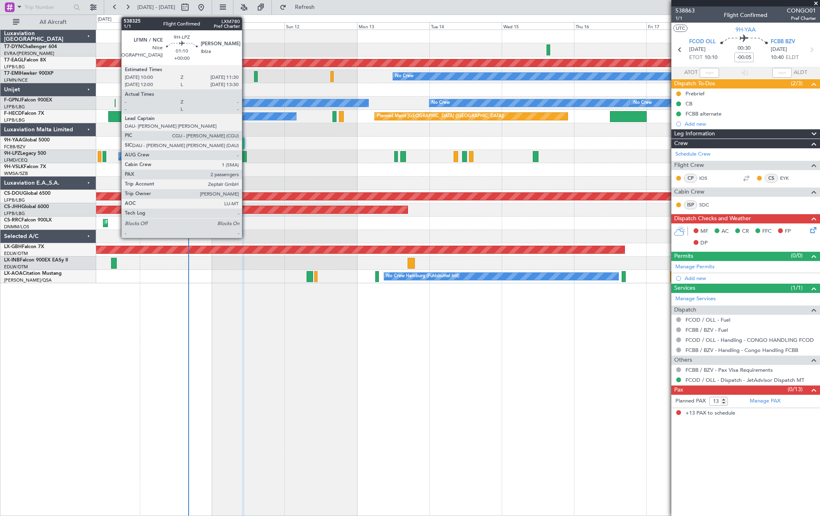
click at [246, 156] on div at bounding box center [244, 156] width 5 height 11
type input "2"
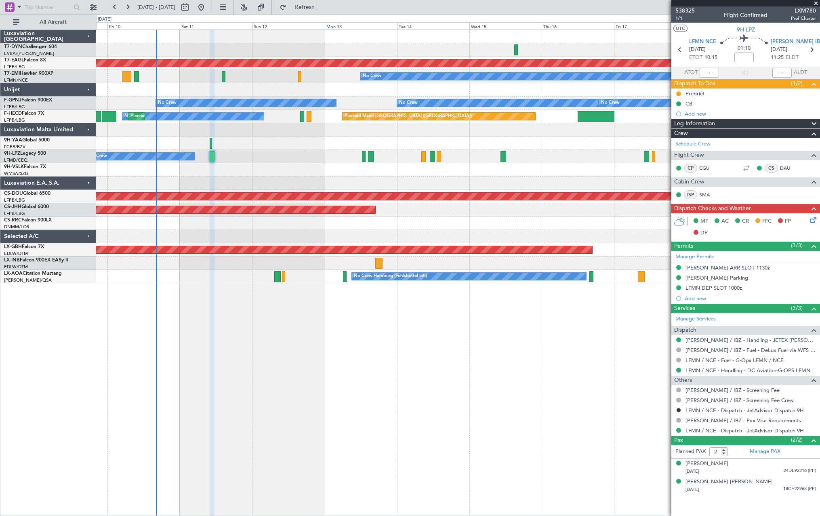
click at [366, 177] on div "Planned Maint Dubai (Al Maktoum Intl) Planned Maint No Crew No Crew No Crew No …" at bounding box center [457, 156] width 723 height 253
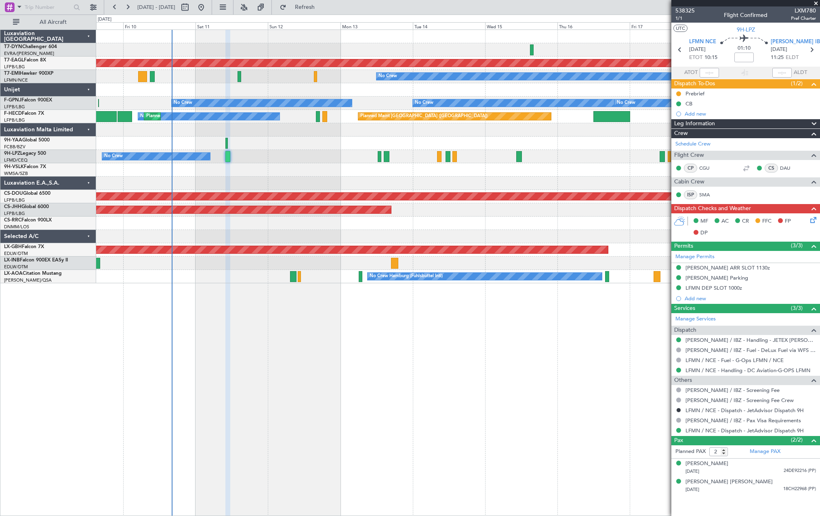
click at [379, 181] on div at bounding box center [457, 183] width 723 height 13
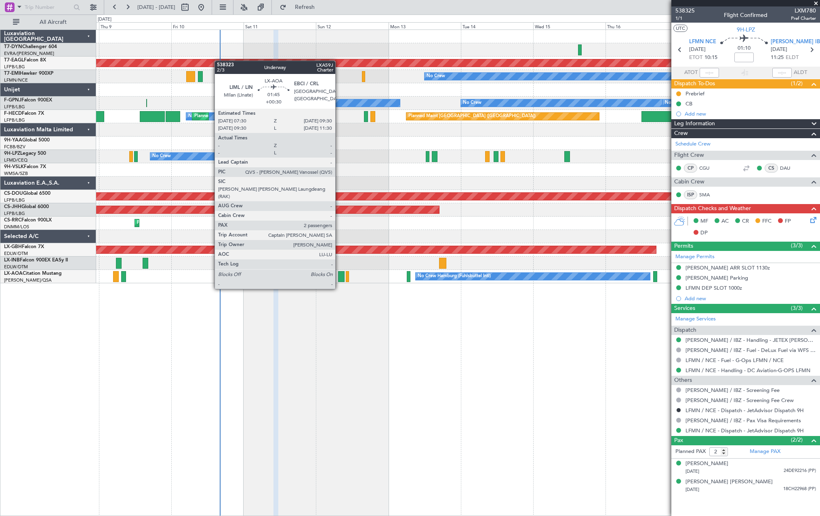
click at [339, 273] on div at bounding box center [341, 276] width 6 height 11
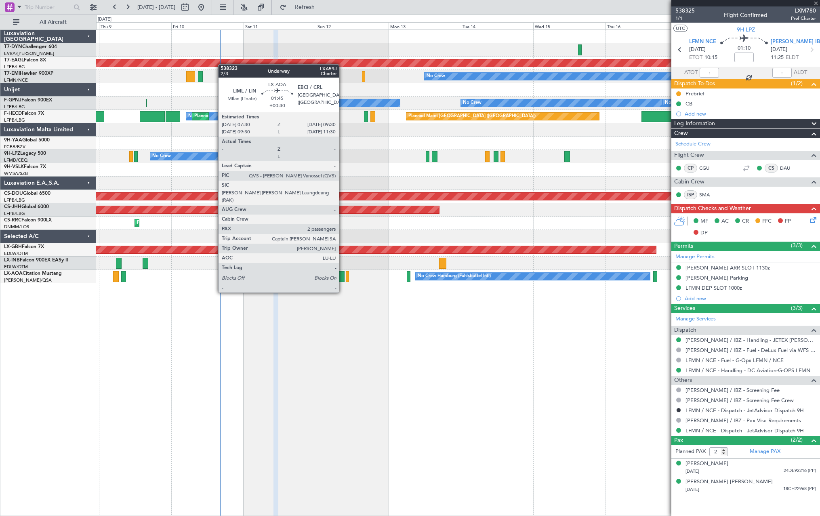
type input "+00:30"
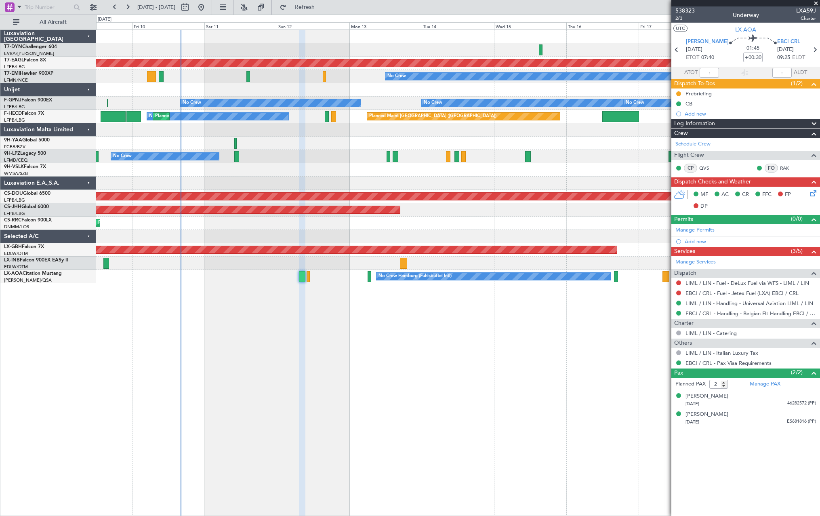
click at [326, 301] on div "Planned Maint Dubai (Al Maktoum Intl) Planned Maint No Crew No Crew No Crew No …" at bounding box center [458, 272] width 724 height 486
click at [294, 283] on div "Planned Maint Dubai (Al Maktoum Intl) Planned Maint No Crew No Crew No Crew No …" at bounding box center [458, 272] width 724 height 486
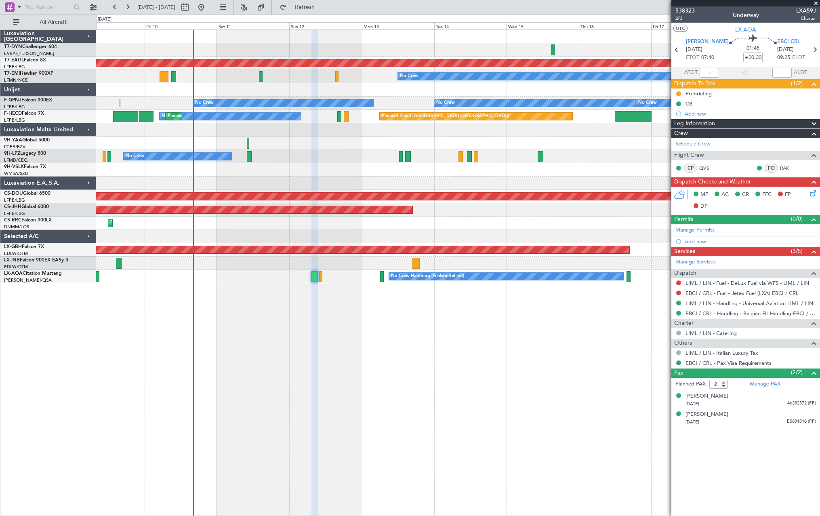
click at [480, 317] on div "Planned Maint Dubai (Al Maktoum Intl) Planned Maint No Crew No Crew No Crew No …" at bounding box center [458, 272] width 724 height 486
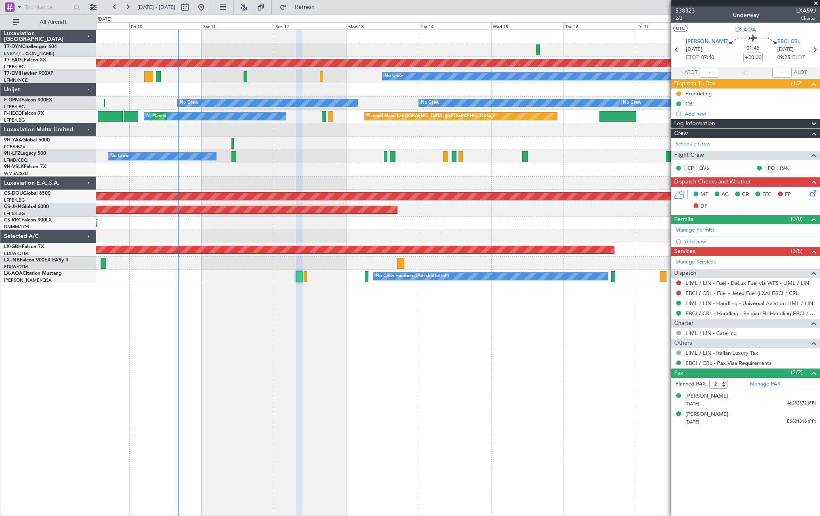
click at [355, 303] on div "Planned Maint Dubai (Al Maktoum Intl) Planned Maint No Crew No Crew No Crew No …" at bounding box center [458, 272] width 724 height 486
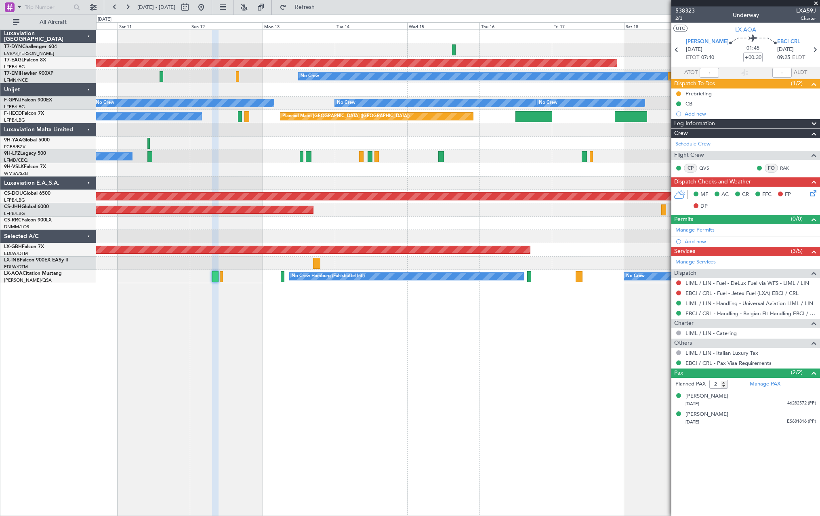
click at [225, 332] on div "Planned Maint Dubai (Al Maktoum Intl) Planned Maint No Crew No Crew No Crew No …" at bounding box center [458, 272] width 724 height 486
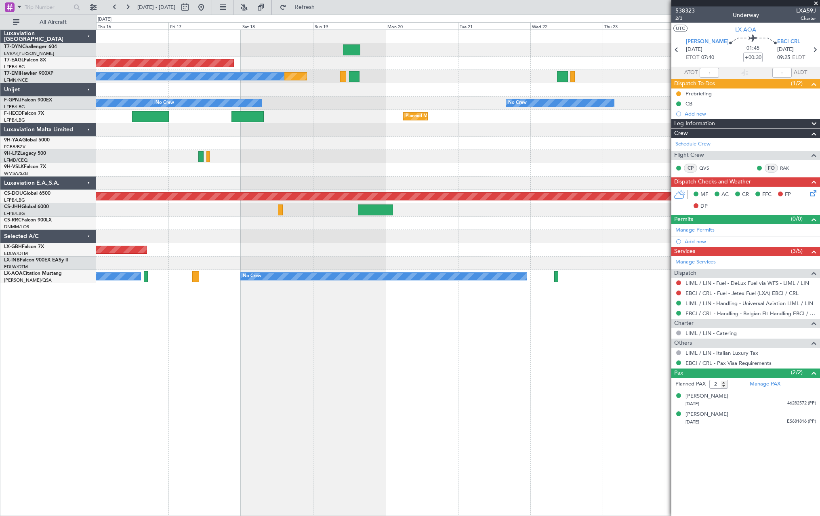
click at [314, 298] on div "Planned Maint Dubai (Al Maktoum Intl) Planned Maint No Crew No Crew No Crew No …" at bounding box center [458, 272] width 724 height 486
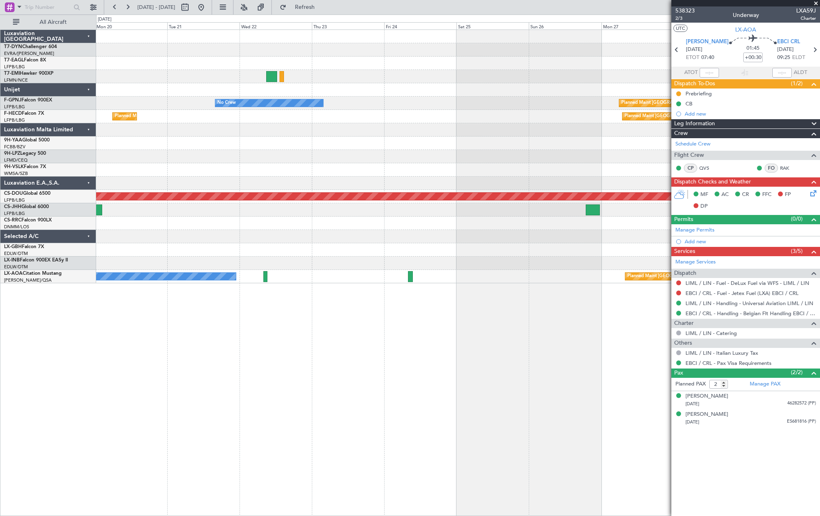
click at [298, 316] on div "Planned Maint Dubai (Al Maktoum Intl) Planned Maint No Crew No Crew Planned Mai…" at bounding box center [458, 272] width 724 height 486
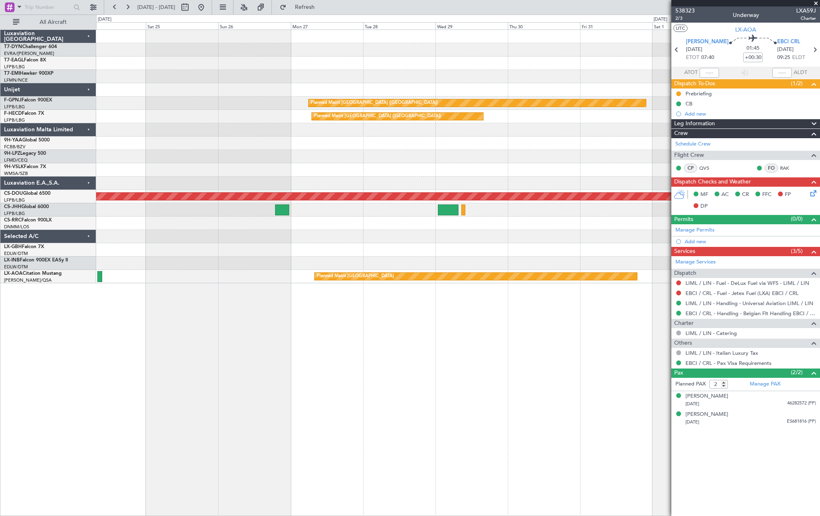
click at [257, 322] on div "Planned Maint [GEOGRAPHIC_DATA] ([GEOGRAPHIC_DATA]) No Crew Planned Maint [GEOG…" at bounding box center [458, 272] width 724 height 486
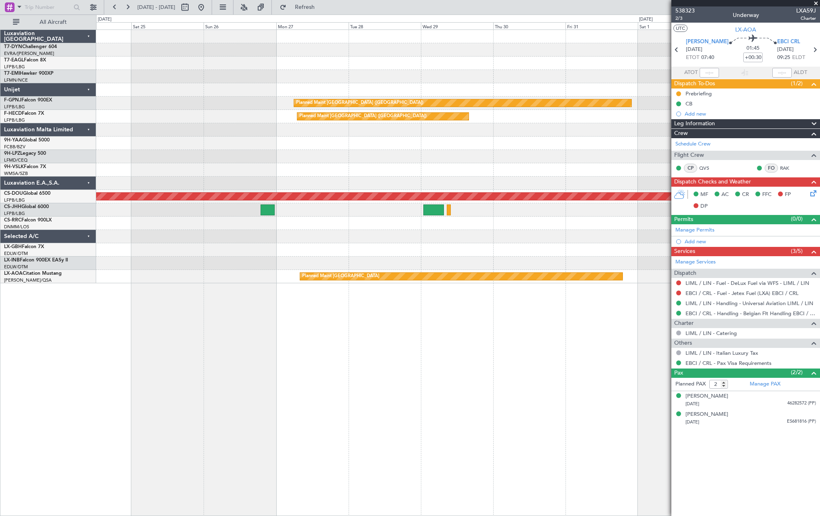
click at [238, 331] on div "Planned Maint [GEOGRAPHIC_DATA] ([GEOGRAPHIC_DATA]) No Crew Planned Maint [GEOG…" at bounding box center [458, 272] width 724 height 486
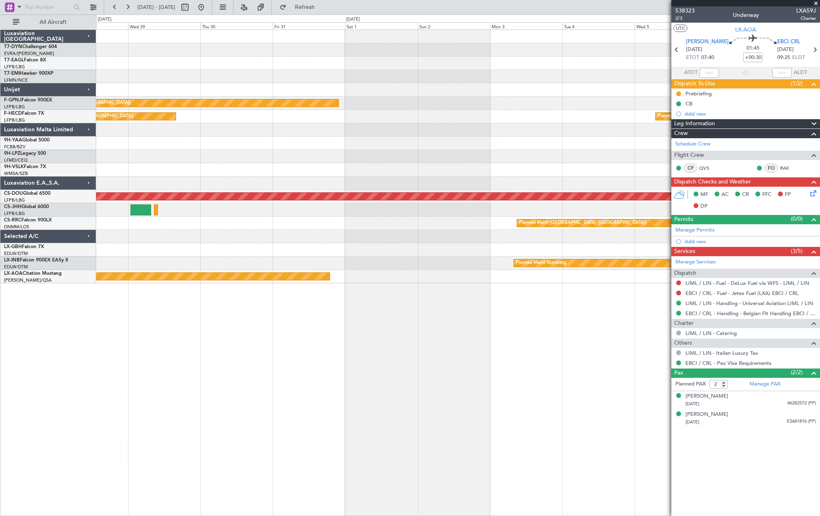
click at [218, 334] on div "Planned Maint [GEOGRAPHIC_DATA] ([GEOGRAPHIC_DATA]) Planned Maint [GEOGRAPHIC_D…" at bounding box center [458, 272] width 724 height 486
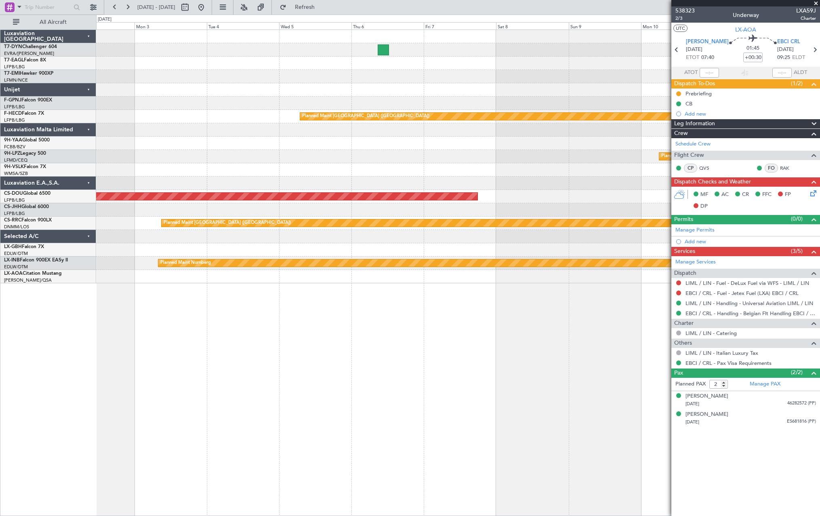
click at [223, 328] on div "Planned Maint Riga (Riga Intl) Planned Maint [GEOGRAPHIC_DATA] ([GEOGRAPHIC_DAT…" at bounding box center [458, 272] width 724 height 486
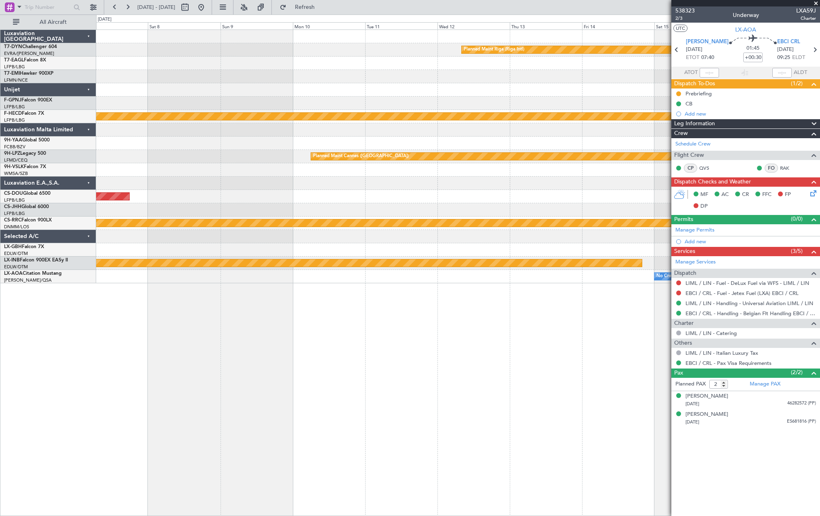
click at [287, 315] on div "Planned Maint Riga (Riga Intl) Planned Maint [GEOGRAPHIC_DATA] ([GEOGRAPHIC_DAT…" at bounding box center [458, 272] width 724 height 486
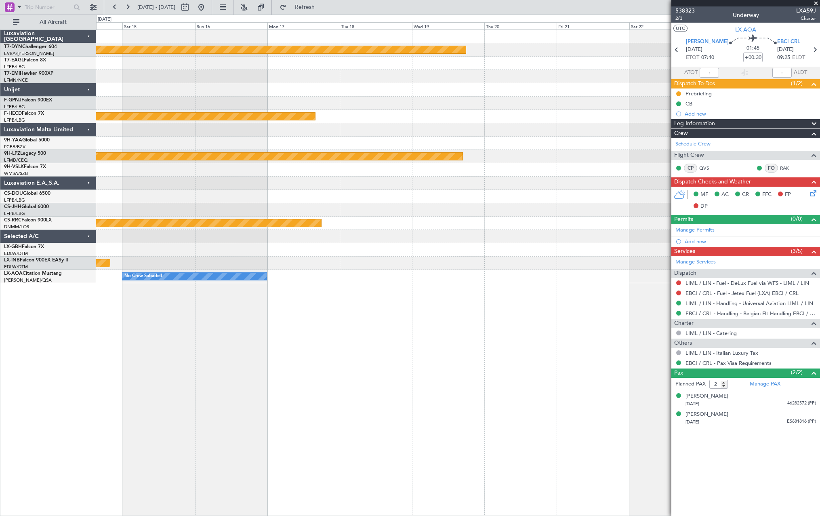
click at [301, 318] on div "Planned Maint Riga (Riga Intl) Planned Maint [GEOGRAPHIC_DATA] ([GEOGRAPHIC_DAT…" at bounding box center [458, 272] width 724 height 486
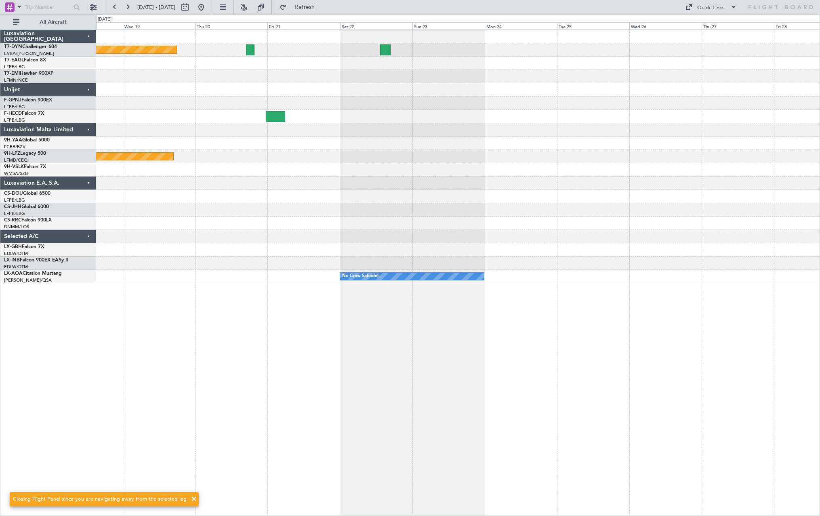
click at [342, 300] on div "Planned Maint Riga (Riga Intl) Planned Maint [GEOGRAPHIC_DATA] ([GEOGRAPHIC_DAT…" at bounding box center [458, 272] width 724 height 486
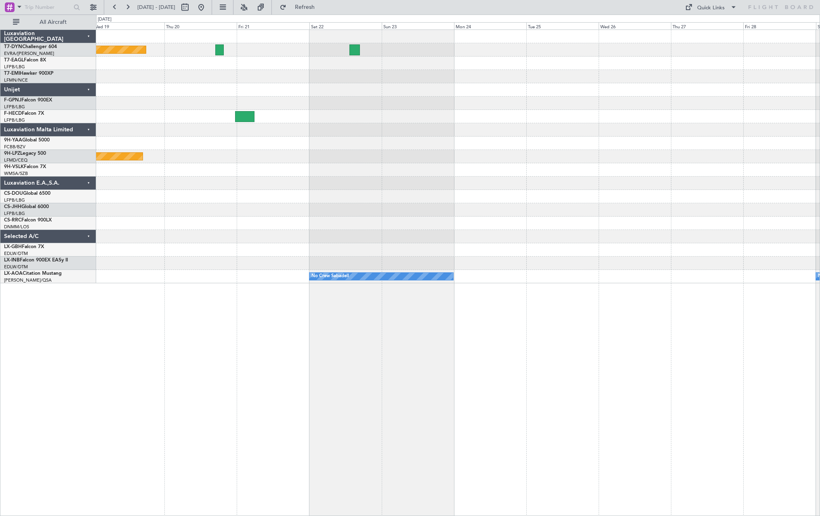
click at [278, 316] on div "Planned Maint Riga (Riga Intl) Planned Maint [GEOGRAPHIC_DATA] ([GEOGRAPHIC_DAT…" at bounding box center [458, 272] width 724 height 486
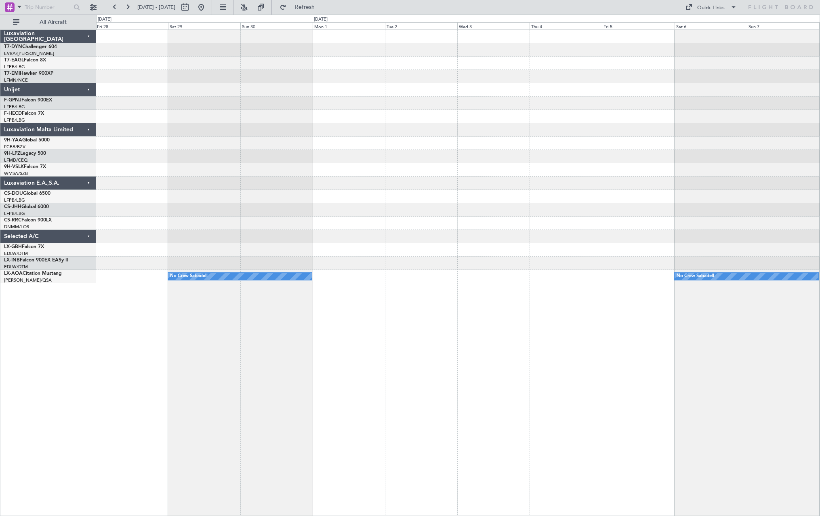
click at [266, 317] on div "No Crew Sabadell No Crew Sabadell" at bounding box center [458, 272] width 724 height 486
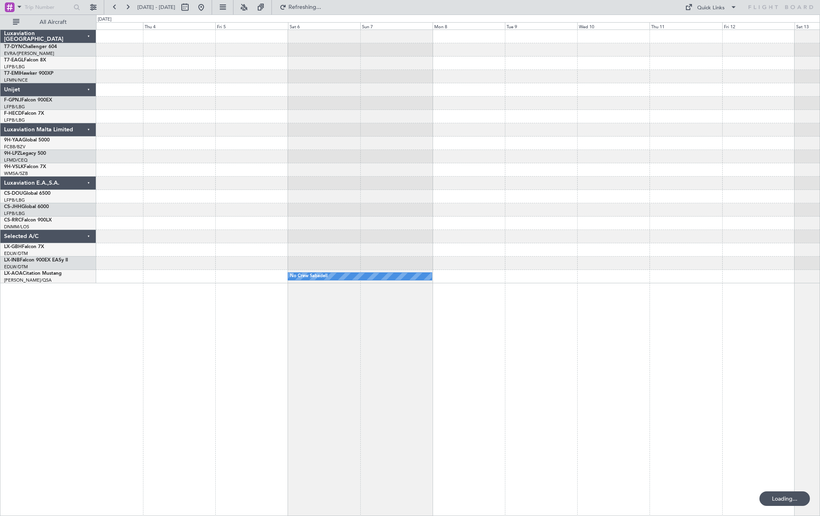
click at [287, 351] on div "No Crew Sabadell No Crew Sabadell" at bounding box center [458, 272] width 724 height 486
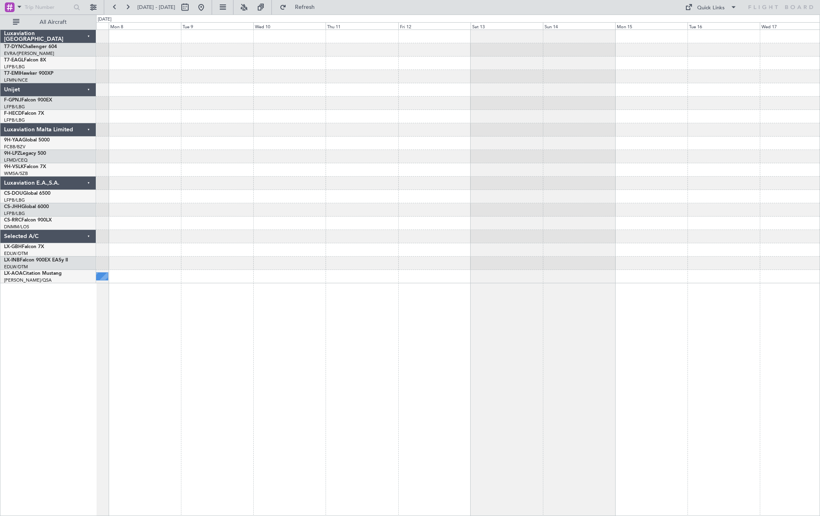
click at [466, 319] on div "No Crew Sabadell" at bounding box center [458, 272] width 724 height 486
click at [608, 320] on div "No Crew Sabadell" at bounding box center [458, 272] width 724 height 486
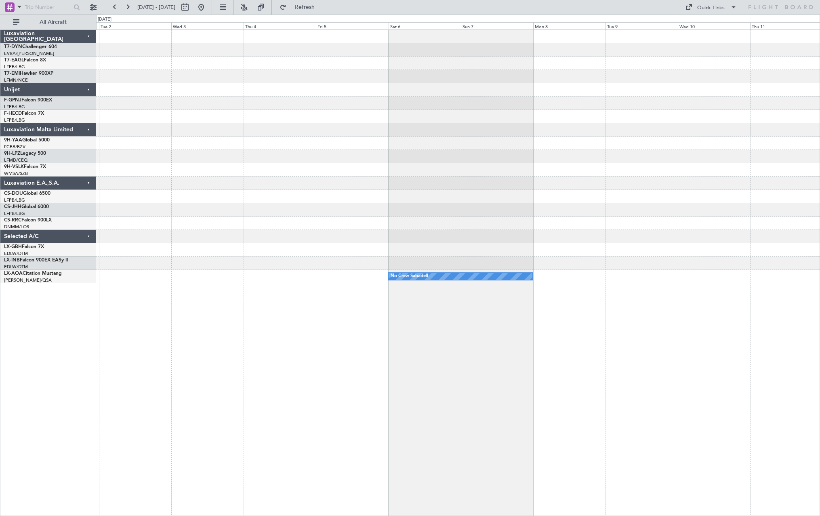
click at [738, 320] on div "No Crew Sabadell No Crew Sabadell" at bounding box center [458, 272] width 724 height 486
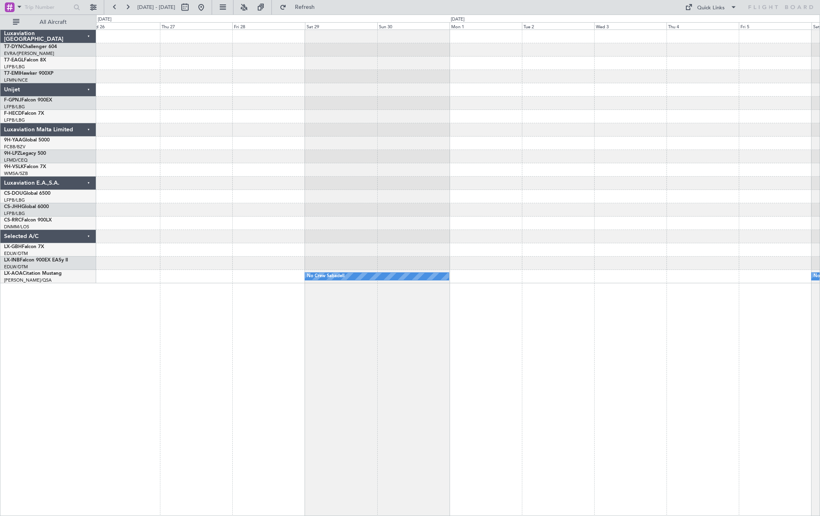
click at [780, 294] on div "No Crew Sabadell No Crew Sabadell No Crew Sabadell" at bounding box center [458, 272] width 724 height 486
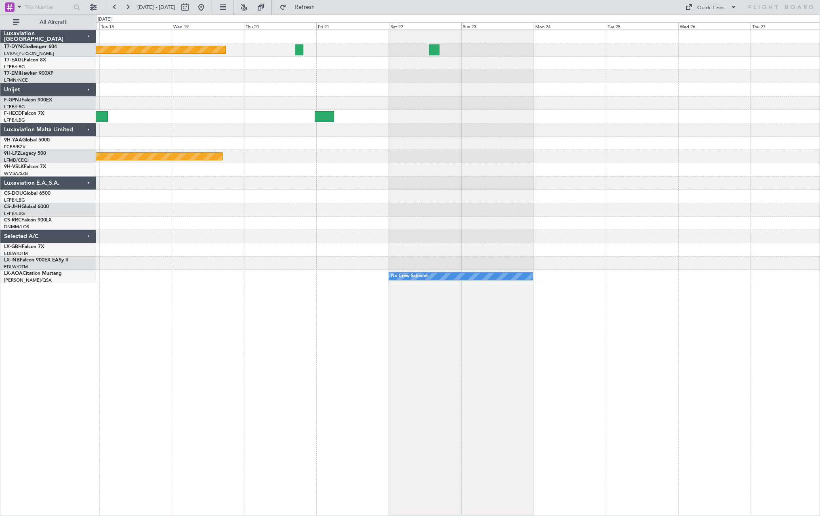
click at [761, 306] on div "Planned Maint Riga (Riga Intl) Planned Maint [GEOGRAPHIC_DATA] ([GEOGRAPHIC_DAT…" at bounding box center [458, 272] width 724 height 486
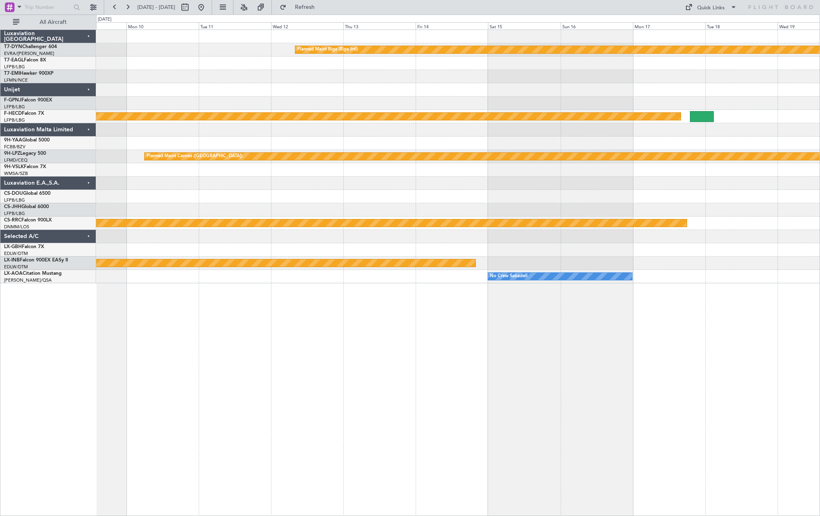
click at [650, 331] on div "Planned Maint Riga (Riga Intl) Planned Maint [GEOGRAPHIC_DATA] ([GEOGRAPHIC_DAT…" at bounding box center [458, 272] width 724 height 486
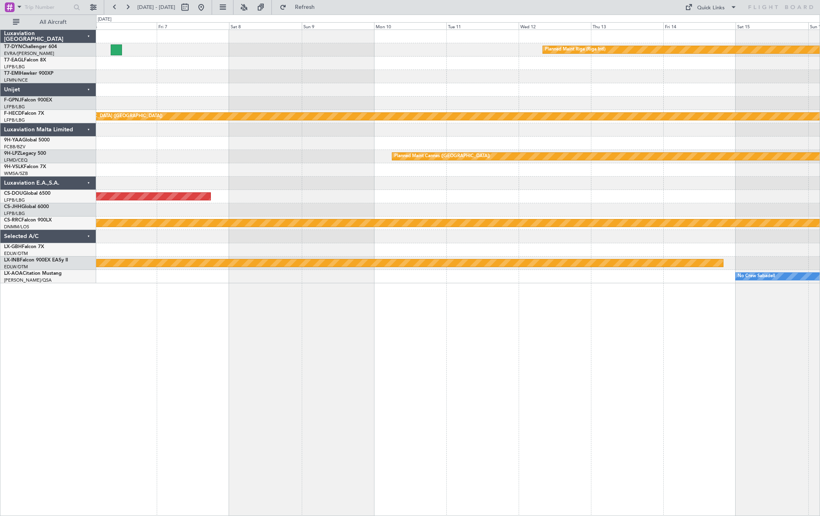
click at [668, 339] on div "Planned Maint Riga (Riga Intl) Planned Maint [GEOGRAPHIC_DATA] ([GEOGRAPHIC_DAT…" at bounding box center [458, 272] width 724 height 486
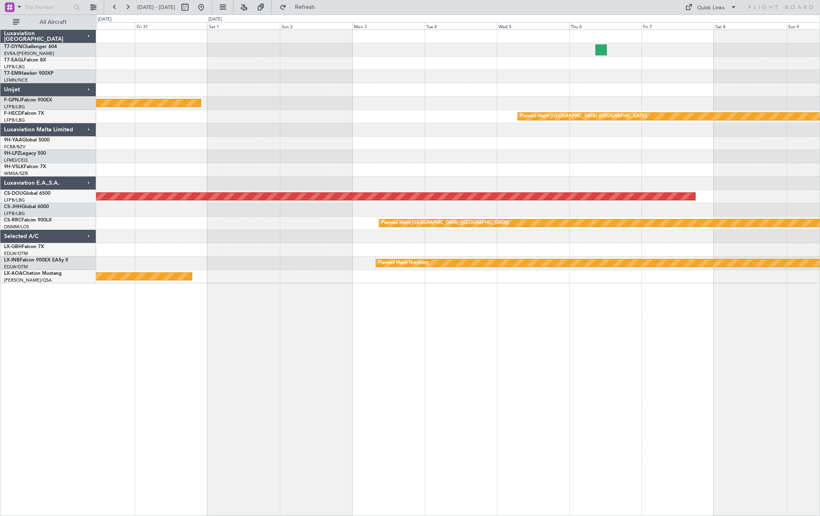
click at [658, 322] on div "Planned Maint [GEOGRAPHIC_DATA] ([GEOGRAPHIC_DATA]) Planned Maint [GEOGRAPHIC_D…" at bounding box center [458, 272] width 724 height 486
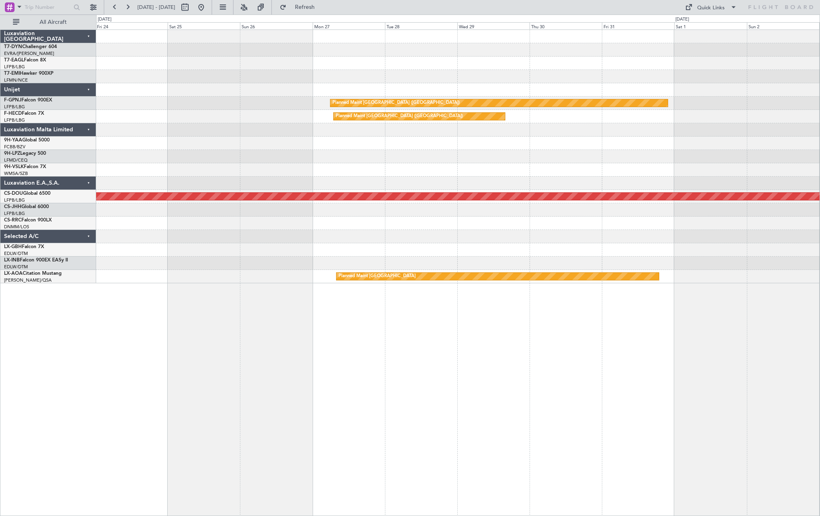
click at [547, 334] on div "Planned Maint [GEOGRAPHIC_DATA] ([GEOGRAPHIC_DATA]) No Crew Planned Maint [GEOG…" at bounding box center [458, 272] width 724 height 486
click at [627, 303] on div "Planned Maint [GEOGRAPHIC_DATA] ([GEOGRAPHIC_DATA]) No Crew Planned Maint [GEOG…" at bounding box center [458, 272] width 724 height 486
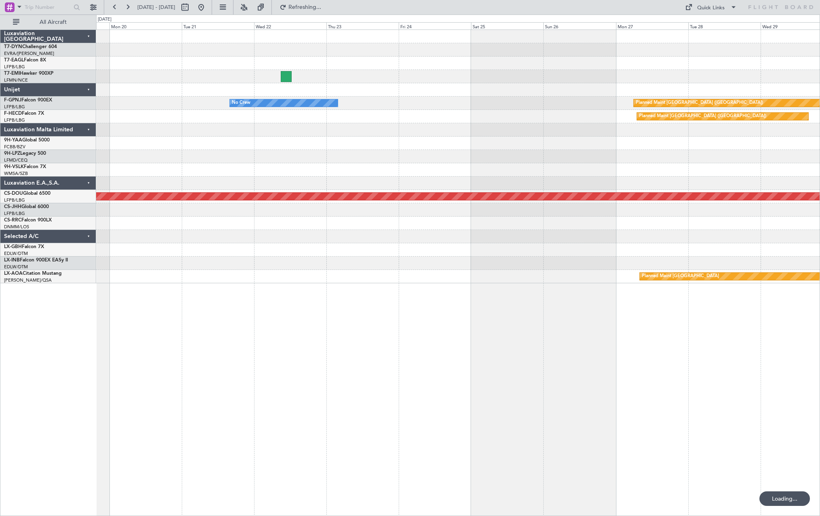
click at [551, 343] on div "Planned Maint Dubai (Al Maktoum Intl) No Crew Planned Maint Planned Maint [GEOG…" at bounding box center [458, 272] width 724 height 486
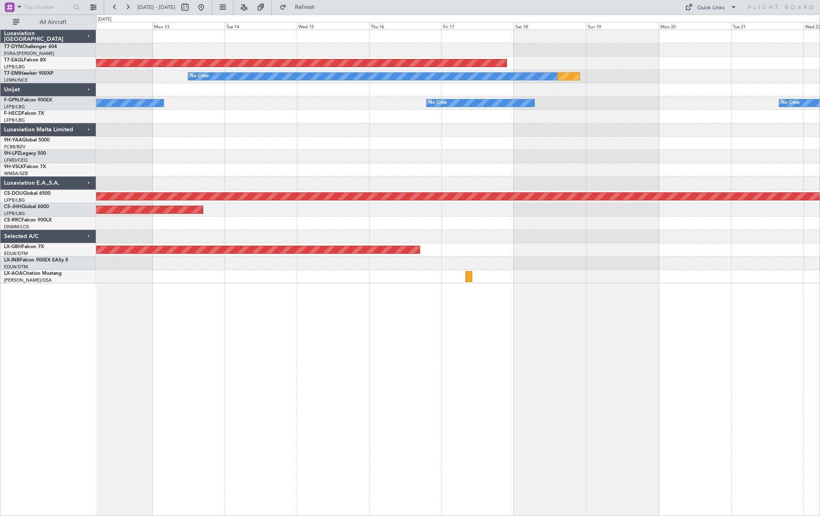
click at [513, 340] on div "Planned Maint Dubai (Al Maktoum Intl) Planned Maint No Crew No Crew No Crew No …" at bounding box center [458, 272] width 724 height 486
click at [533, 328] on div "Planned Maint Dubai (Al Maktoum Intl) Planned Maint No Crew No Crew No Crew No …" at bounding box center [458, 272] width 724 height 486
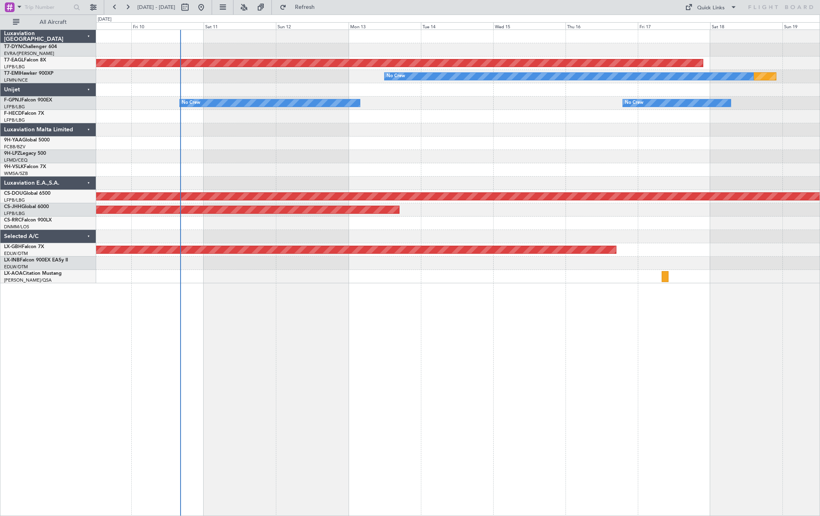
click at [217, 341] on div "Planned Maint Dubai (Al Maktoum Intl) Planned Maint No Crew No Crew No Crew No …" at bounding box center [458, 272] width 724 height 486
